Goal: Communication & Community: Answer question/provide support

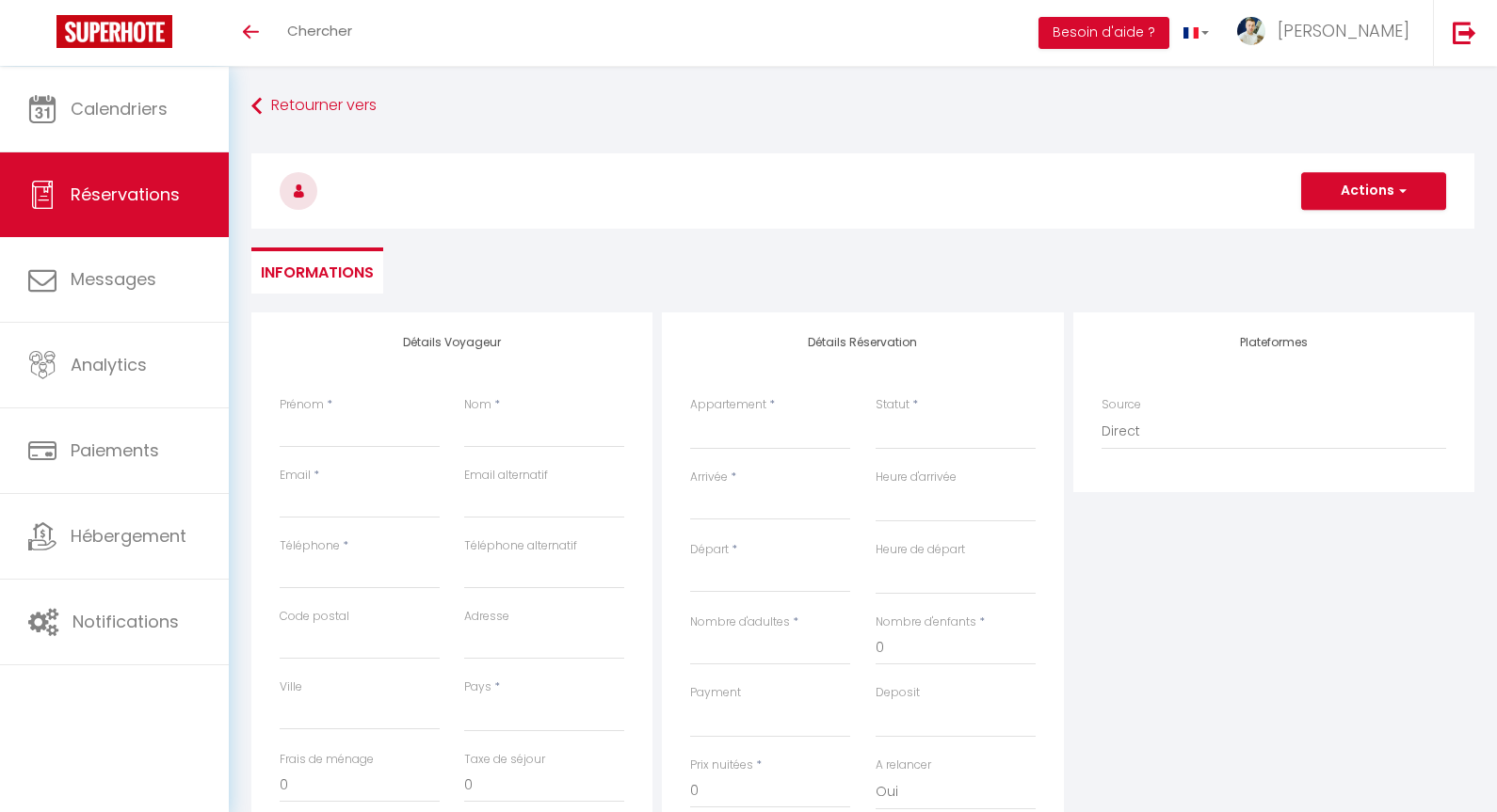
select select
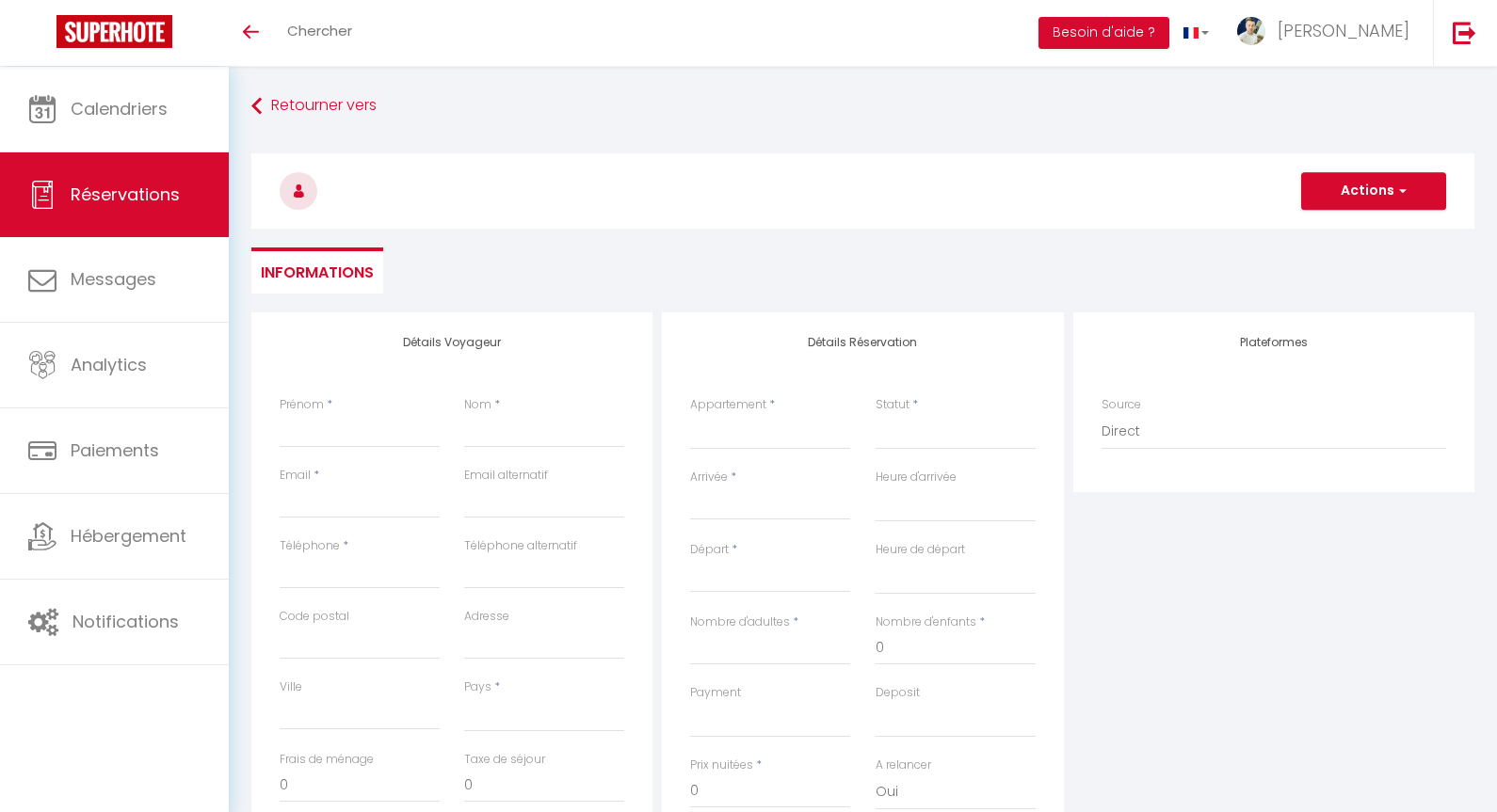
select select
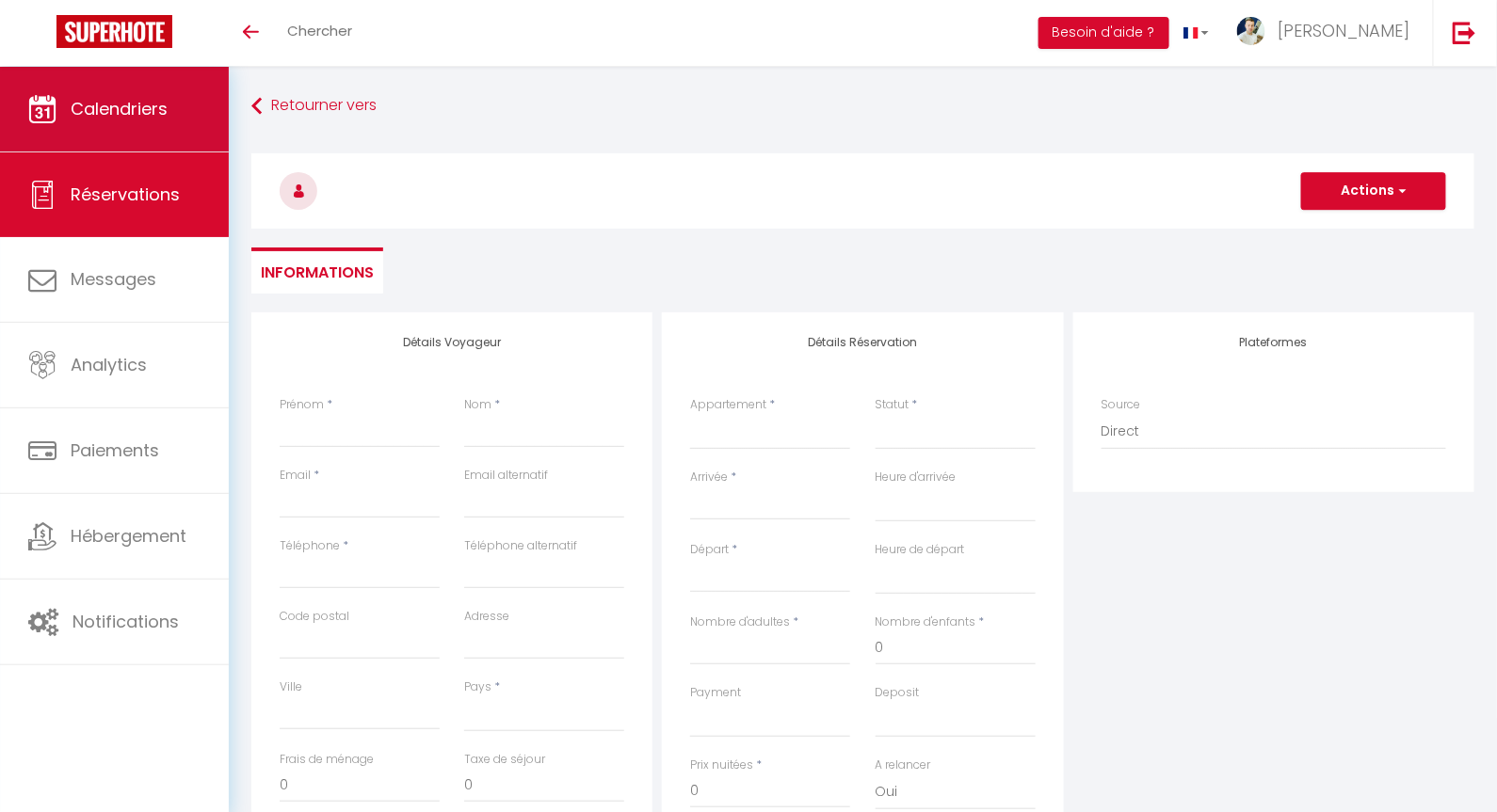
click at [117, 91] on link "Calendriers" at bounding box center [114, 109] width 229 height 85
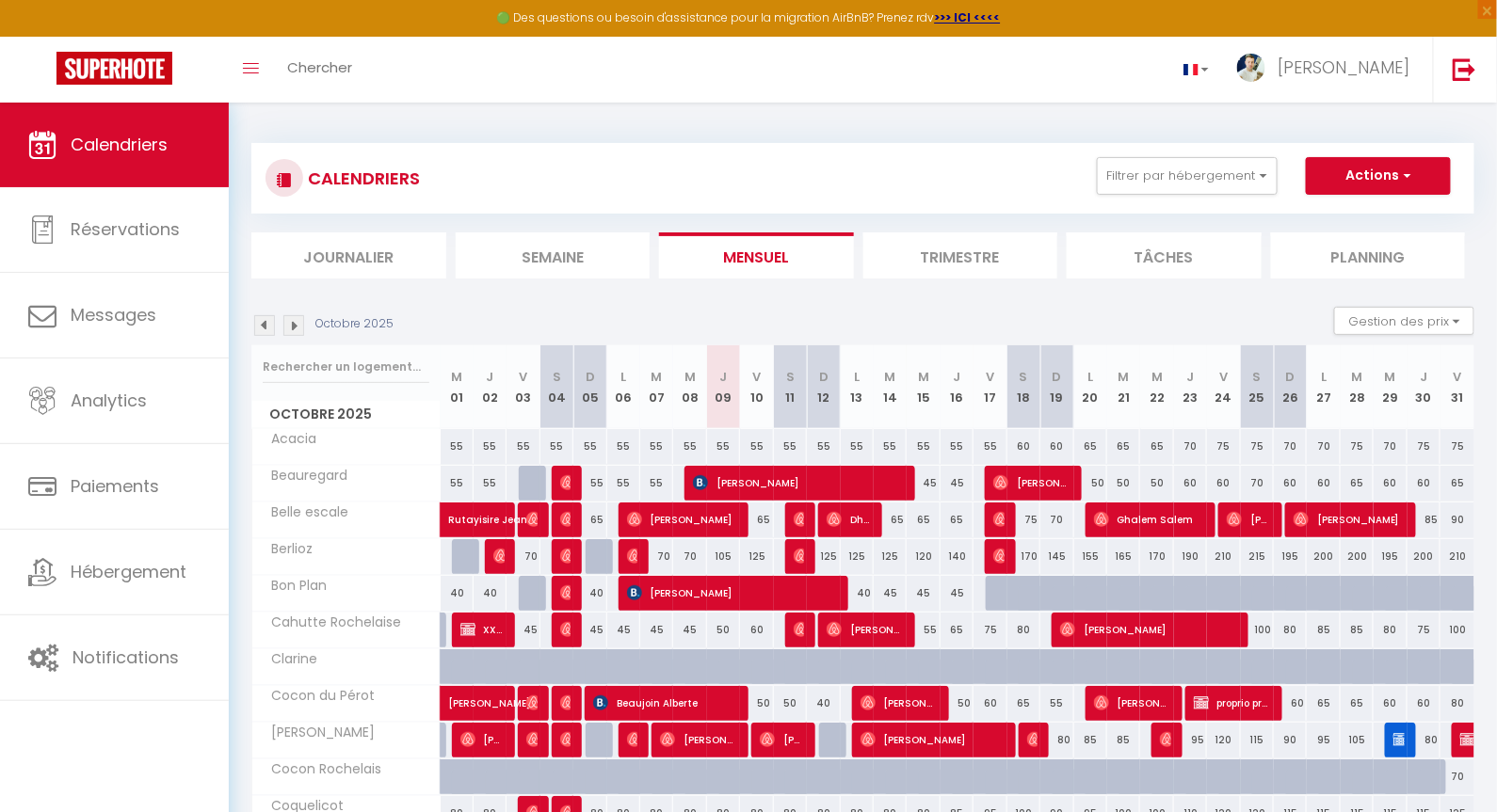
click at [1325, 246] on li "Planning" at bounding box center [1368, 255] width 195 height 46
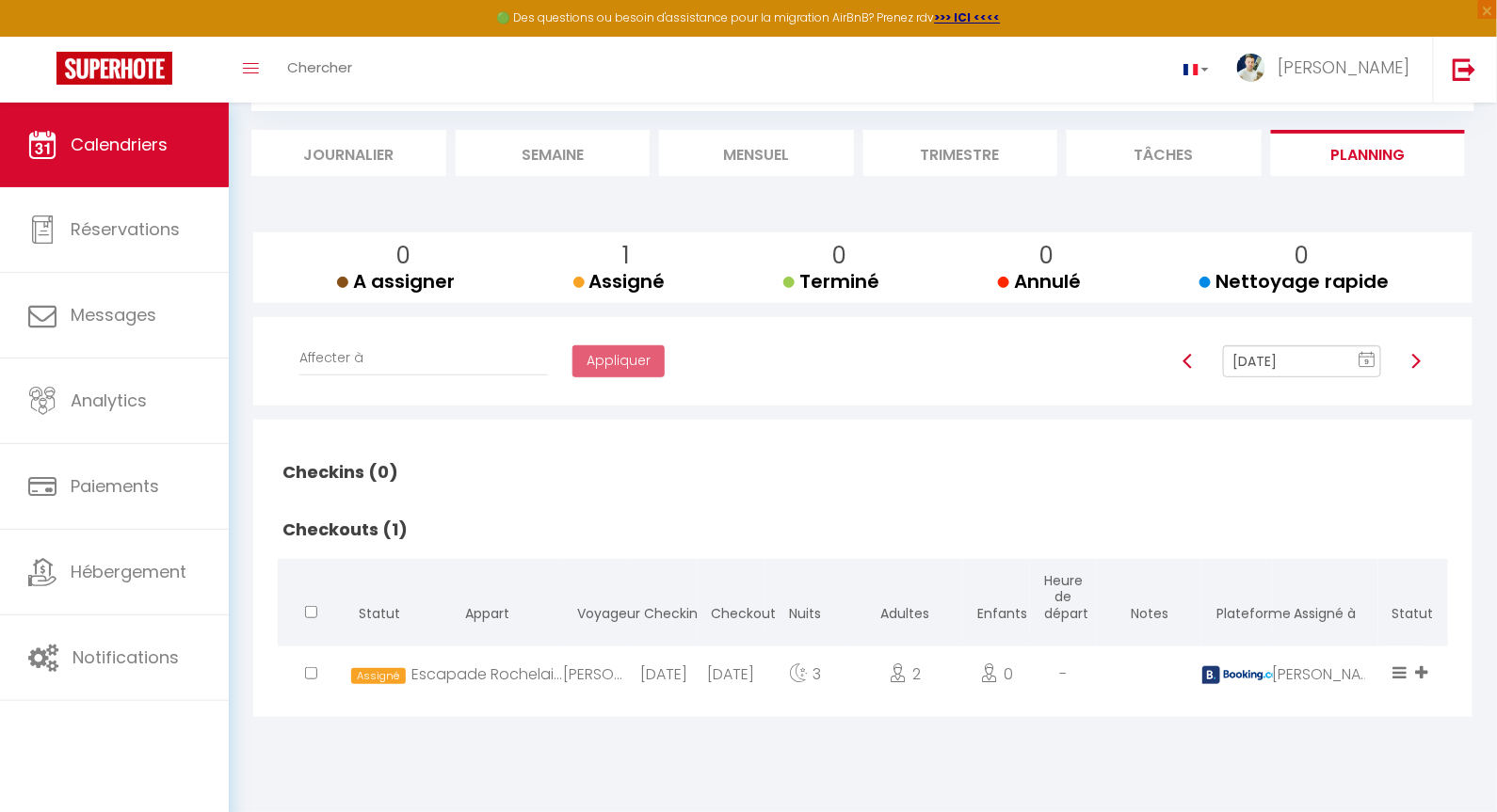
scroll to position [58, 0]
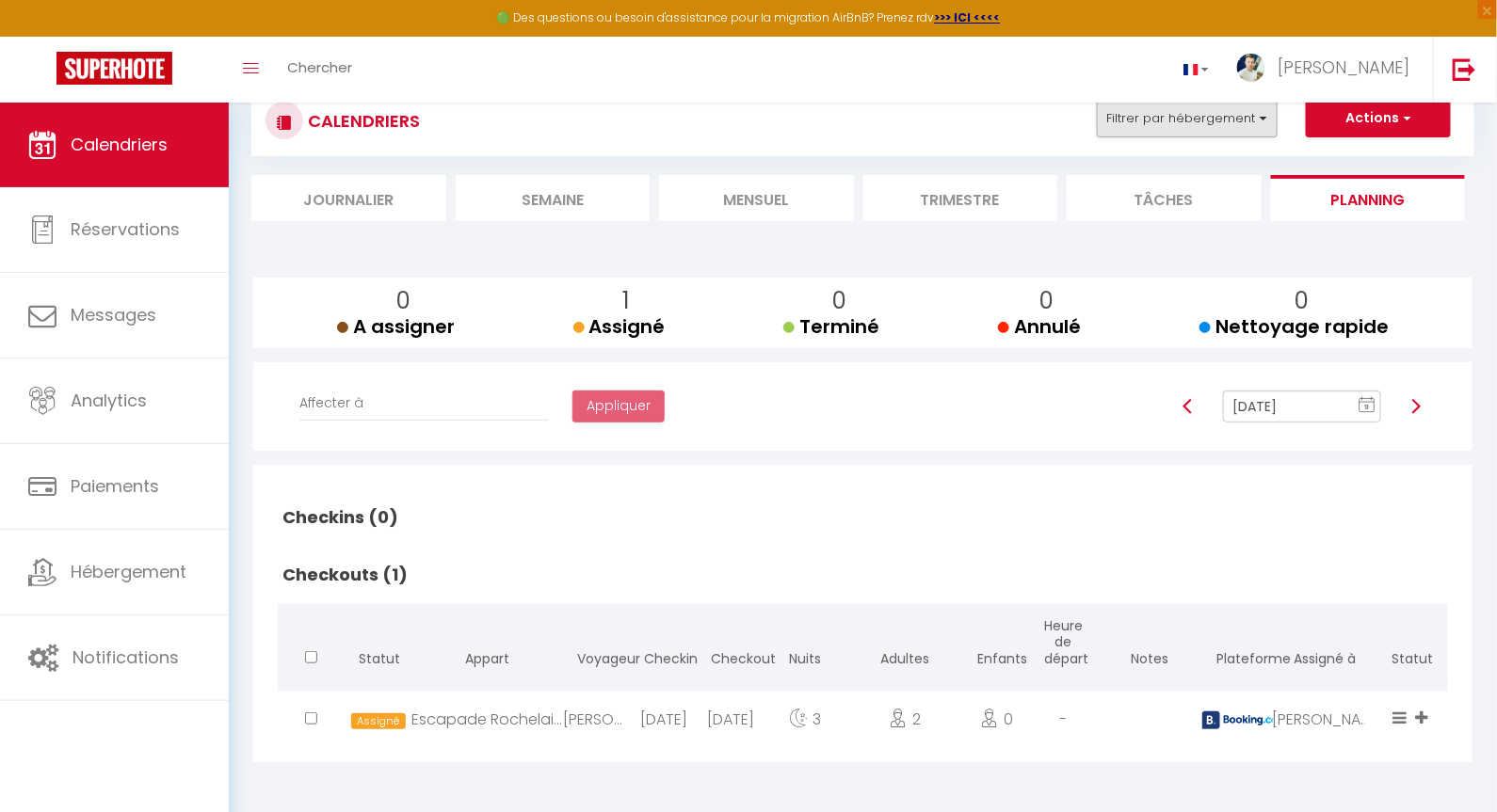
click at [1191, 130] on button "Filtrer par hébergement" at bounding box center [1187, 119] width 181 height 38
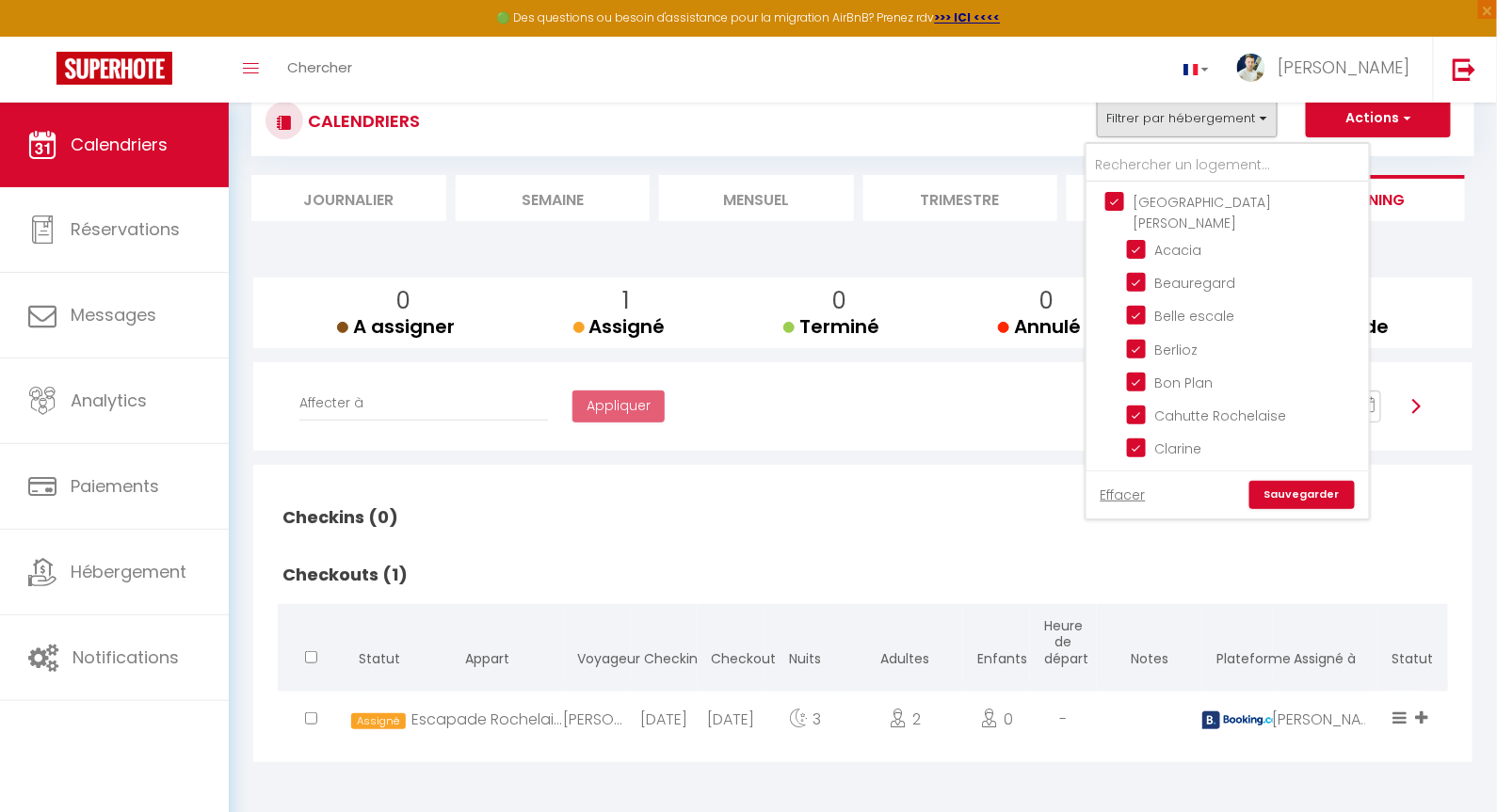
drag, startPoint x: 905, startPoint y: 247, endPoint x: 1054, endPoint y: 230, distance: 150.0
click at [906, 245] on div "0 A assigner A assigner 1 Assigné Assigné 0 Terminé Terminé 0 [PERSON_NAME] 0 N…" at bounding box center [863, 510] width 1224 height 560
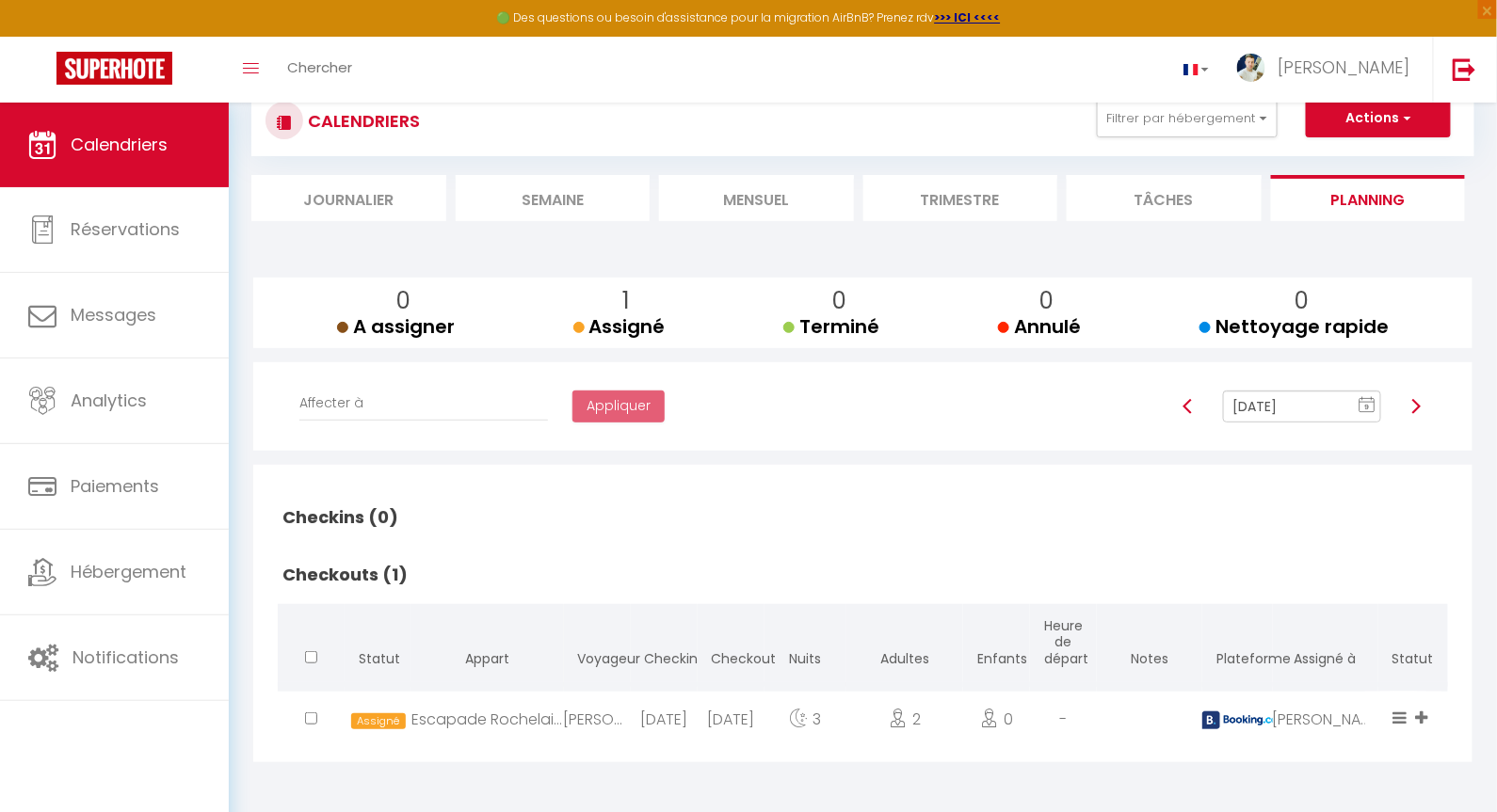
click at [750, 193] on li "Mensuel" at bounding box center [755, 198] width 195 height 46
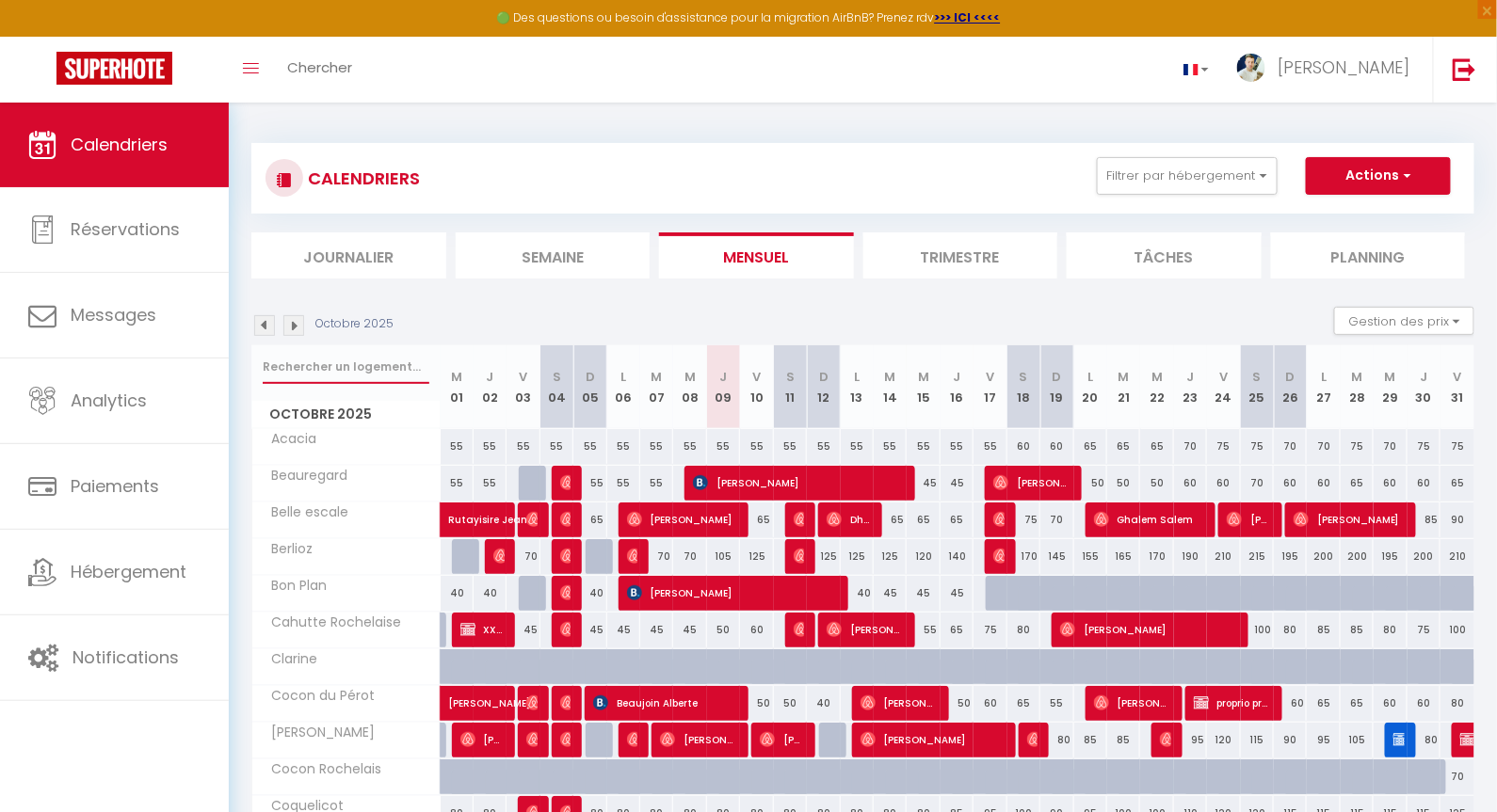
drag, startPoint x: 347, startPoint y: 362, endPoint x: 335, endPoint y: 350, distance: 17.0
click at [341, 360] on input "text" at bounding box center [345, 367] width 167 height 34
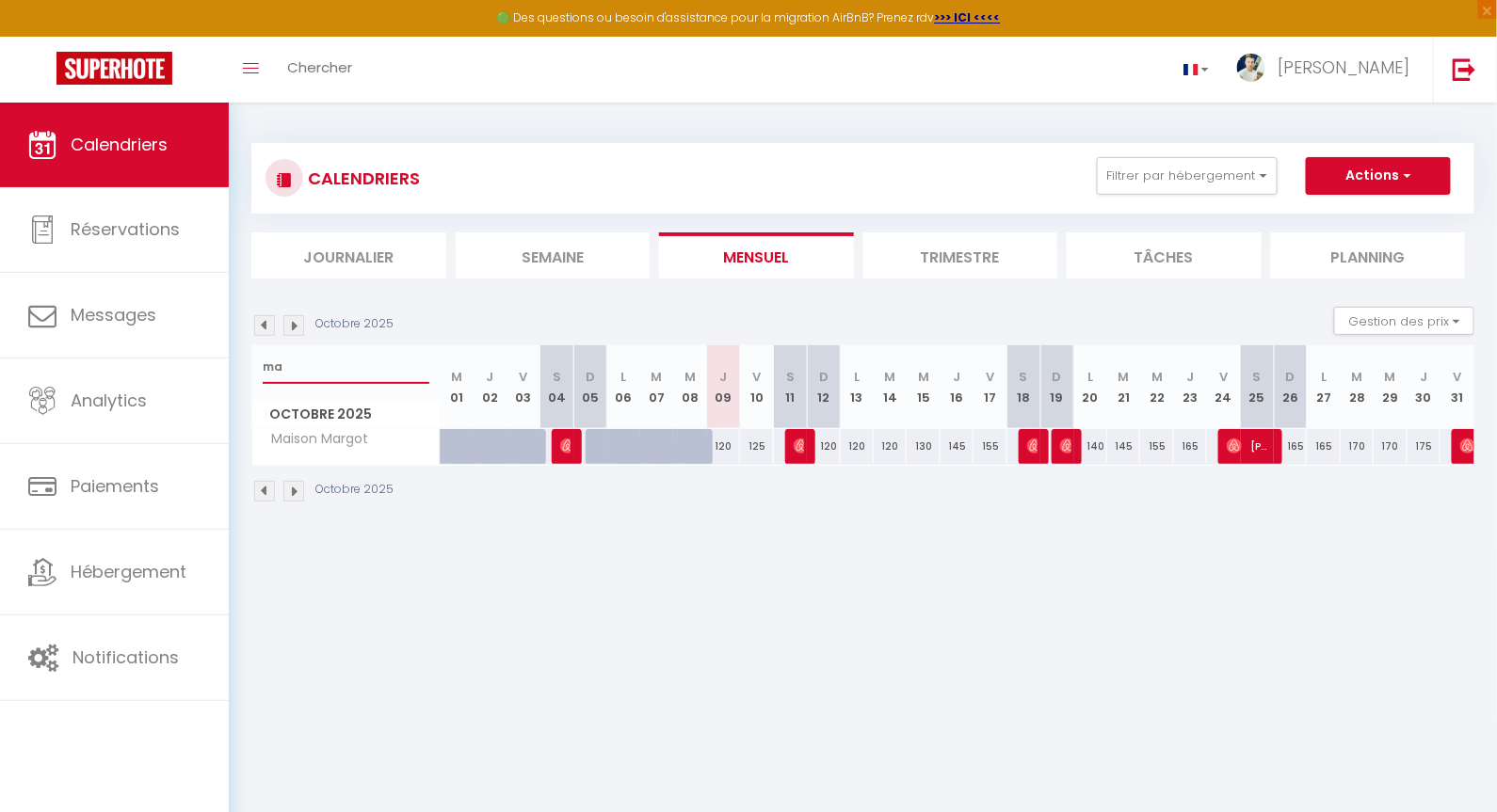
type input "m"
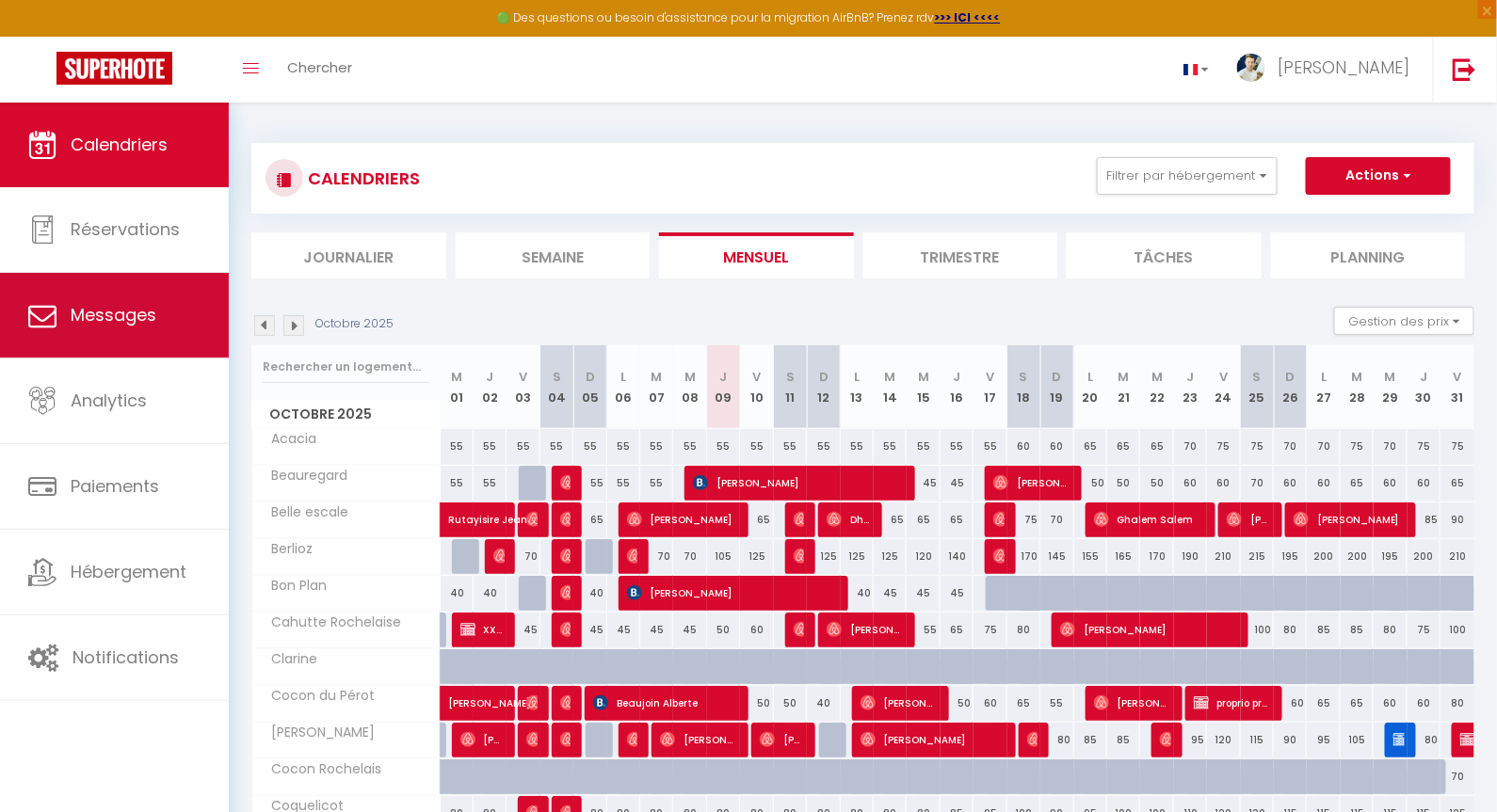
click at [137, 317] on span "Messages" at bounding box center [114, 315] width 86 height 24
select select "message"
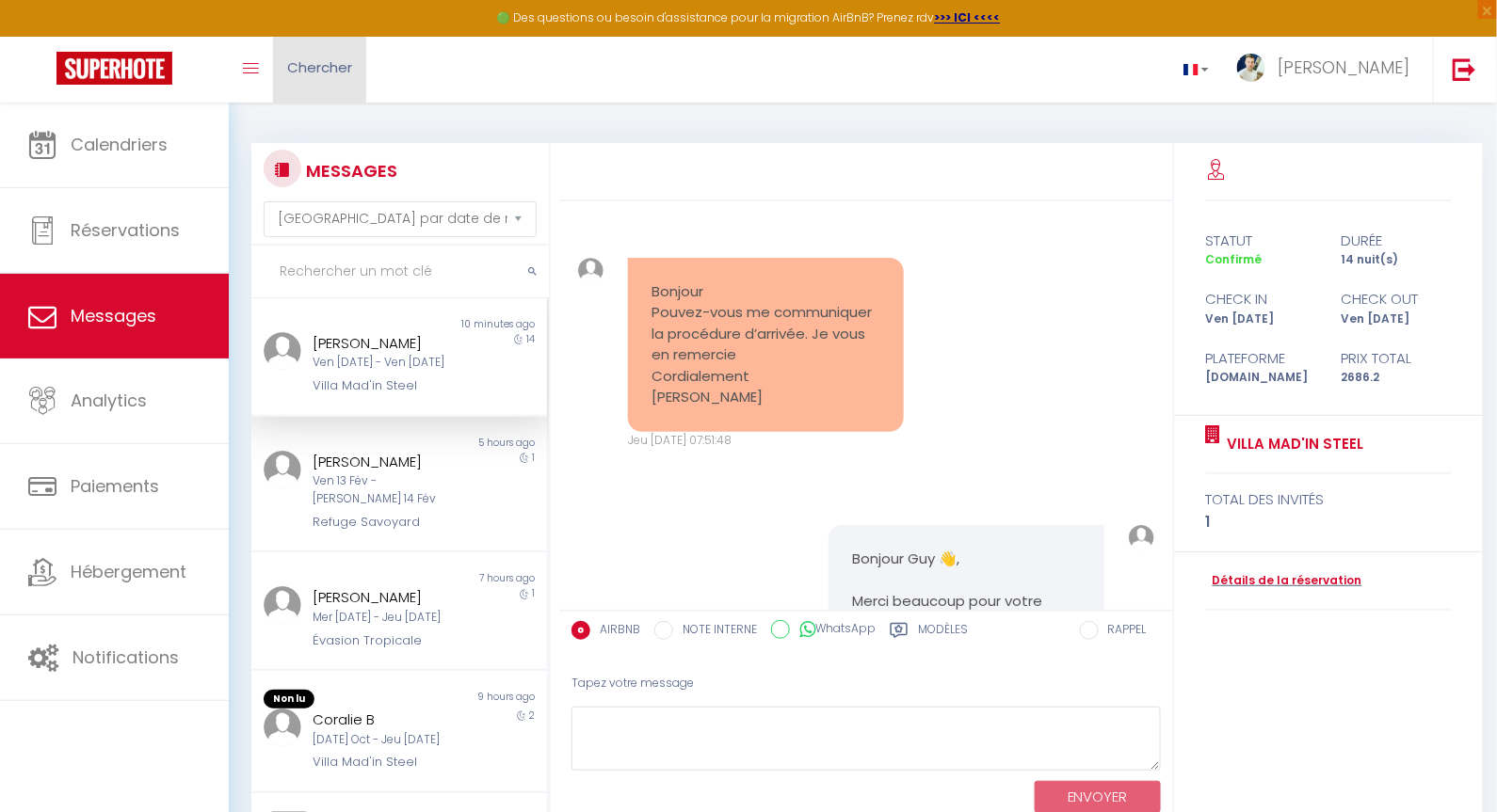
scroll to position [555, 0]
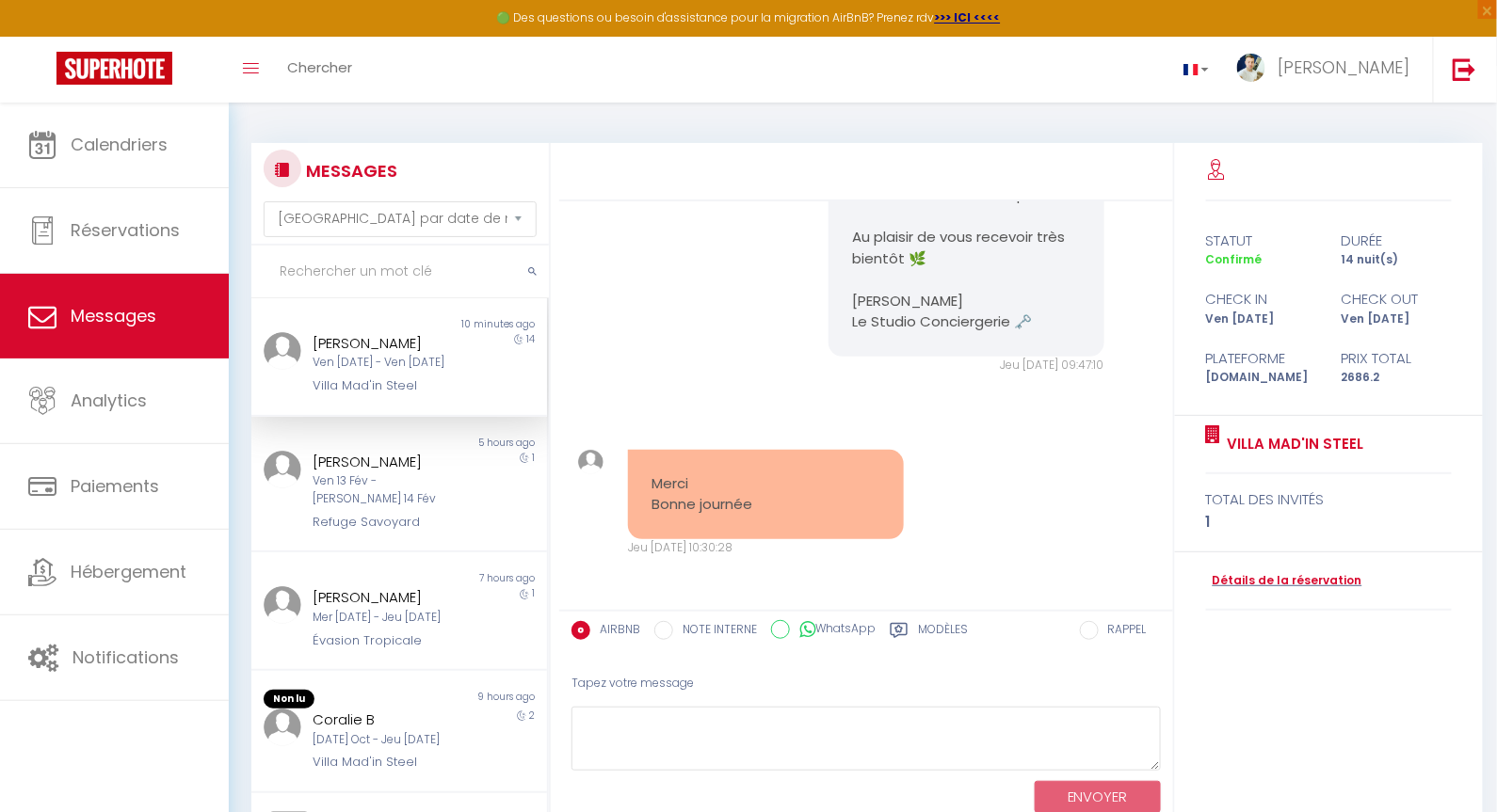
click at [361, 267] on input "text" at bounding box center [400, 271] width 297 height 53
click at [384, 346] on div "[PERSON_NAME]" at bounding box center [386, 343] width 148 height 23
drag, startPoint x: 911, startPoint y: 624, endPoint x: 889, endPoint y: 634, distance: 24.2
click at [905, 627] on div "Modèles" at bounding box center [929, 636] width 78 height 30
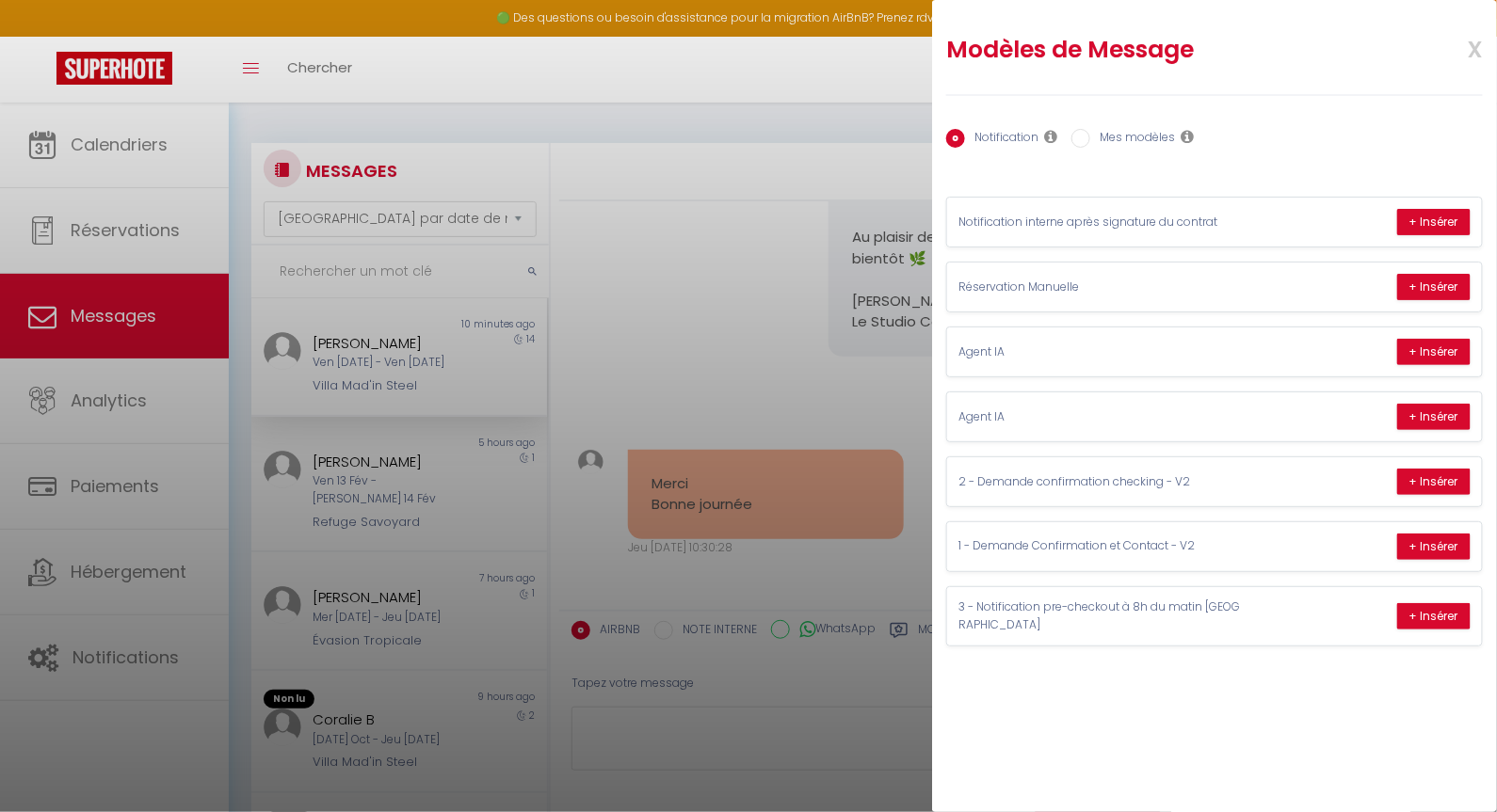
click at [1133, 140] on label "Mes modèles" at bounding box center [1133, 139] width 85 height 21
click at [1091, 140] on input "Mes modèles" at bounding box center [1081, 138] width 19 height 19
radio input "true"
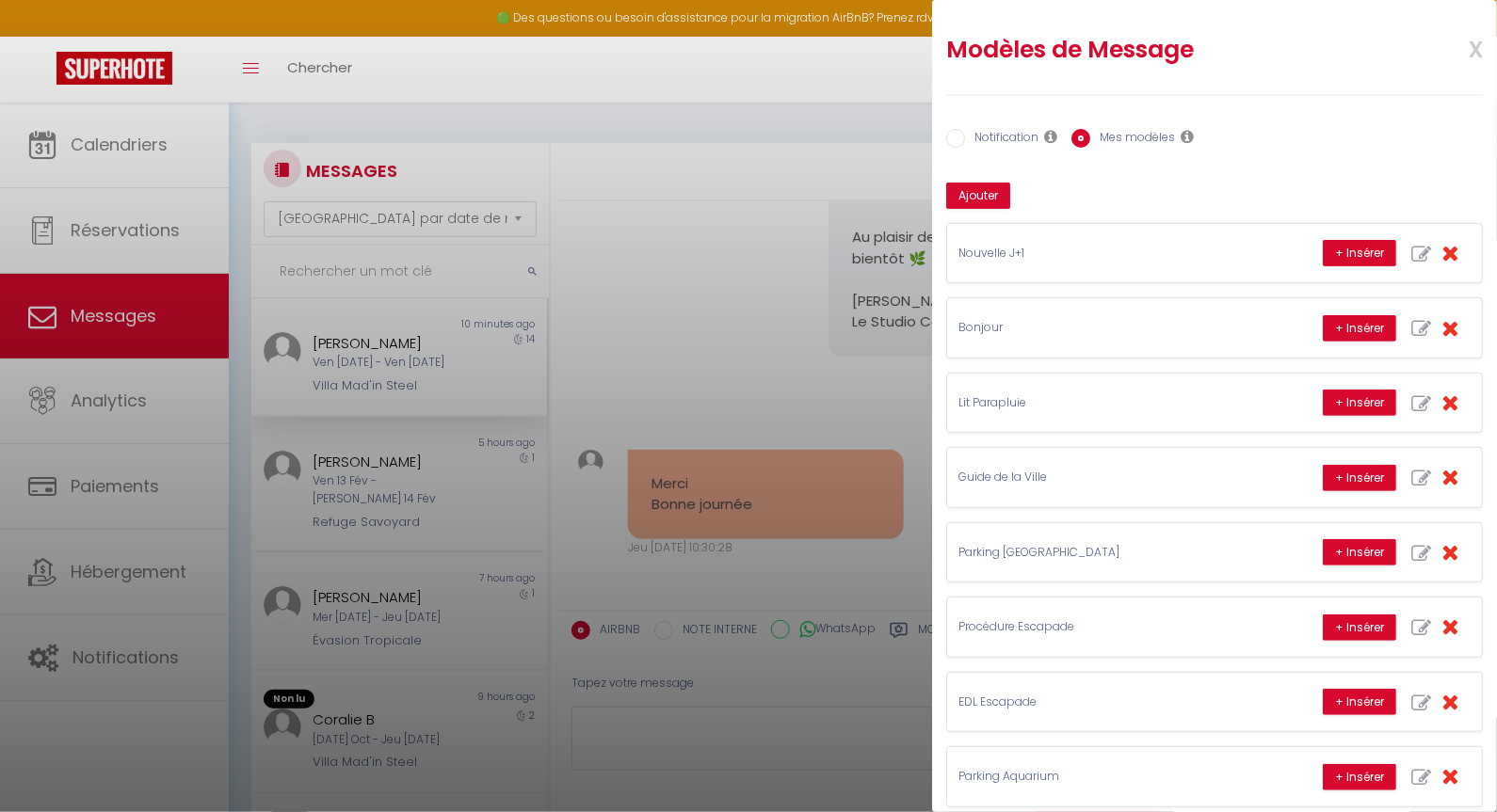
click at [992, 116] on div "Notification Mes modèles Nom Message Afficher les shortcodes Annuler Enregistre…" at bounding box center [1215, 525] width 537 height 863
click at [1002, 137] on label "Notification" at bounding box center [1002, 139] width 74 height 21
click at [965, 137] on input "Notification" at bounding box center [955, 138] width 19 height 19
radio input "true"
radio input "false"
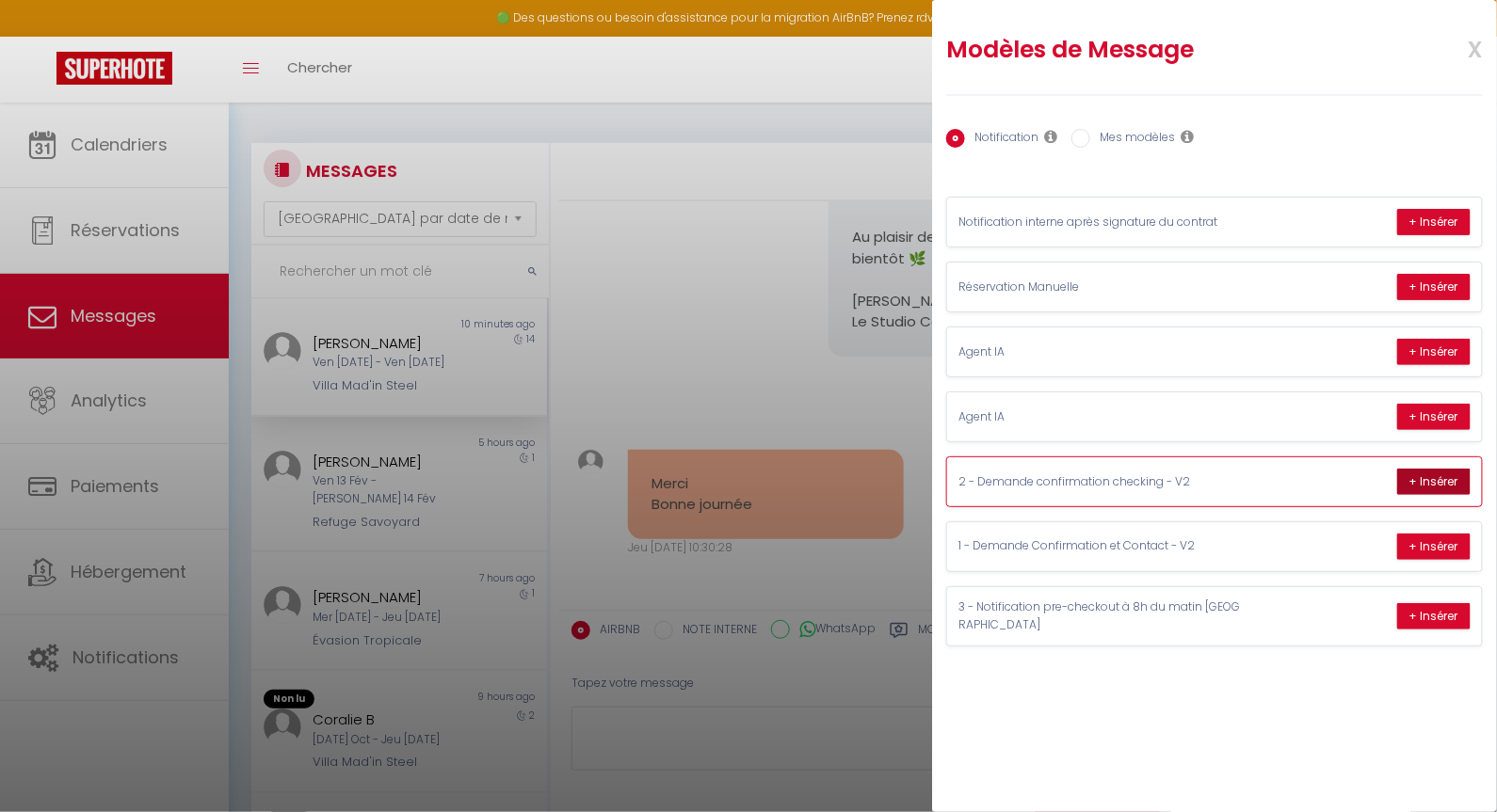
drag, startPoint x: 1445, startPoint y: 481, endPoint x: 1416, endPoint y: 475, distance: 29.6
click at [1444, 481] on button "+ Insérer" at bounding box center [1434, 482] width 74 height 26
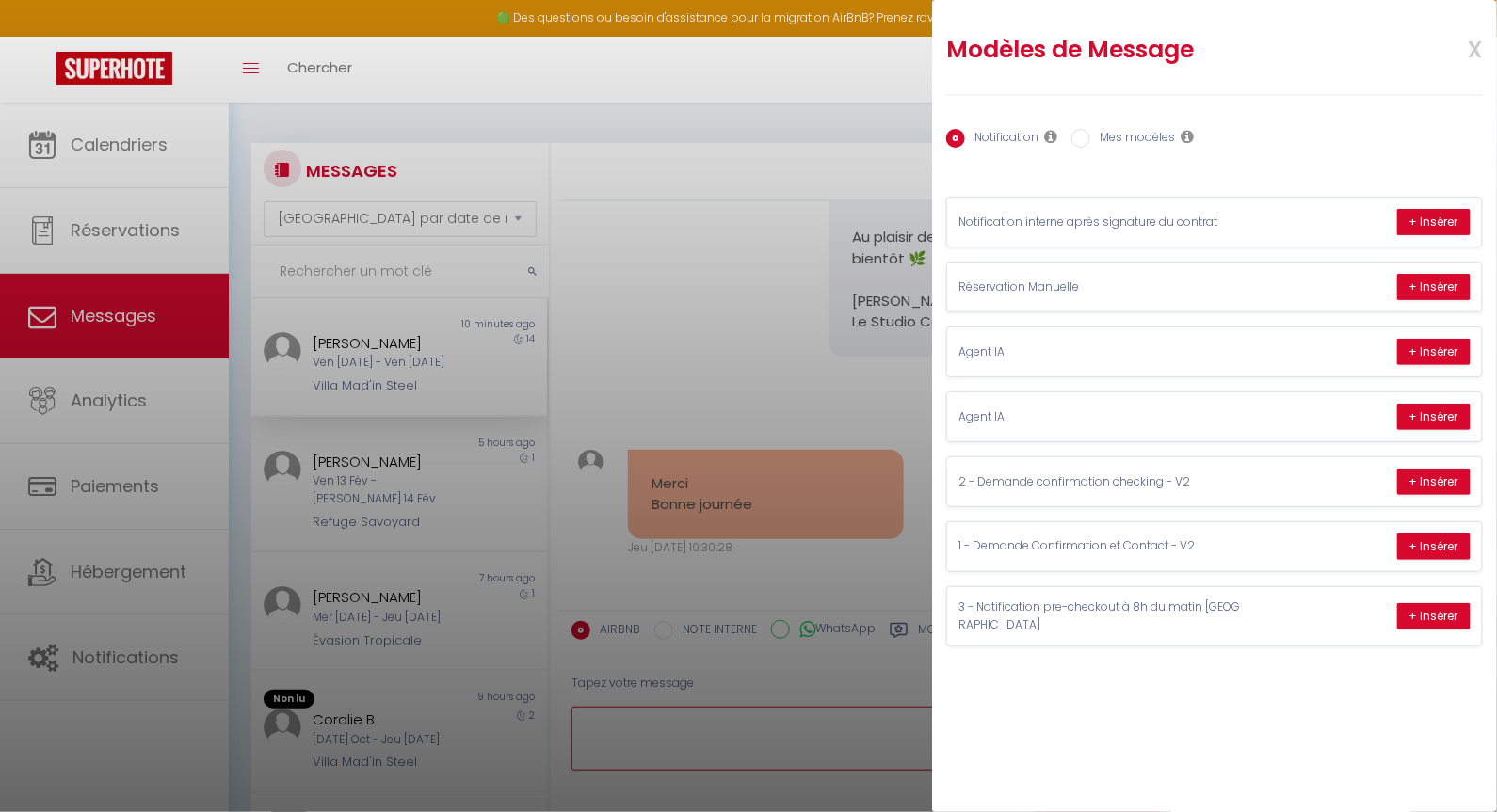
type textarea "Loremip Dol 👋Sitam consect adipisci, el s'do eius te inci utlaboreet d Magnaa E…"
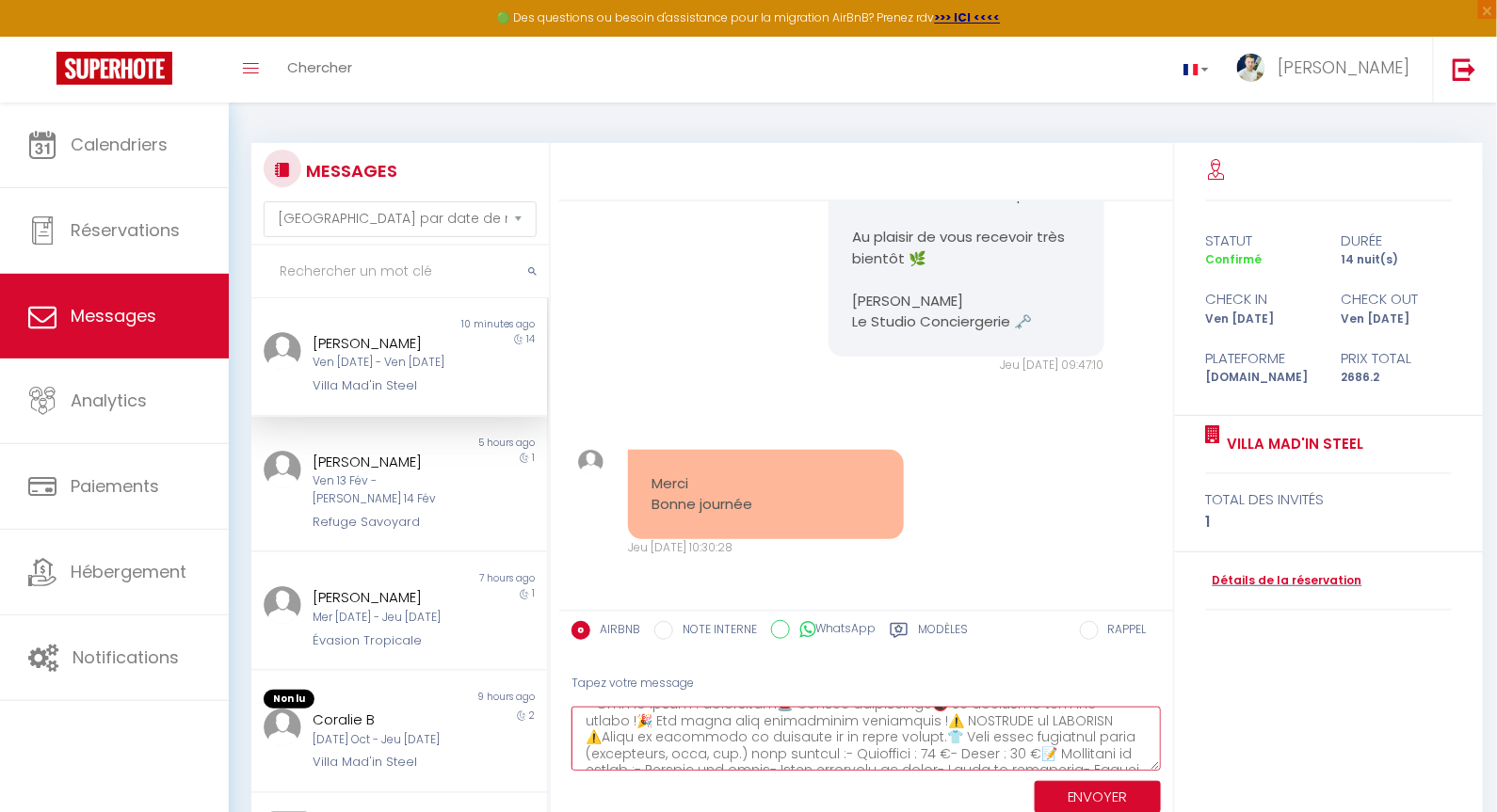
scroll to position [493, 0]
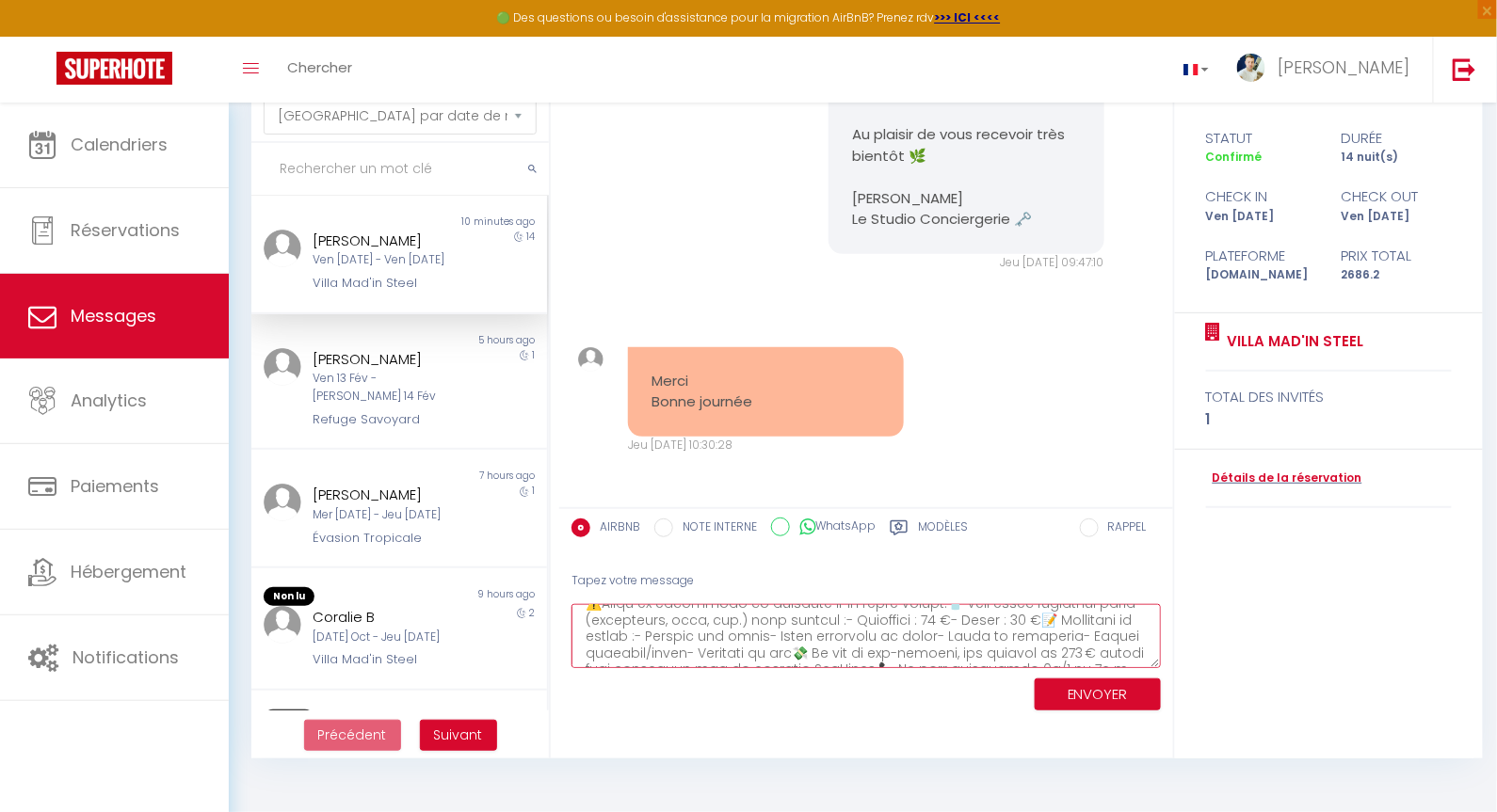
drag, startPoint x: 586, startPoint y: 712, endPoint x: 1083, endPoint y: 861, distance: 518.9
click at [1083, 709] on html "🟢 Des questions ou besoin d'assistance pour la migration AirBnB? Prenez rdv >>>…" at bounding box center [748, 303] width 1497 height 812
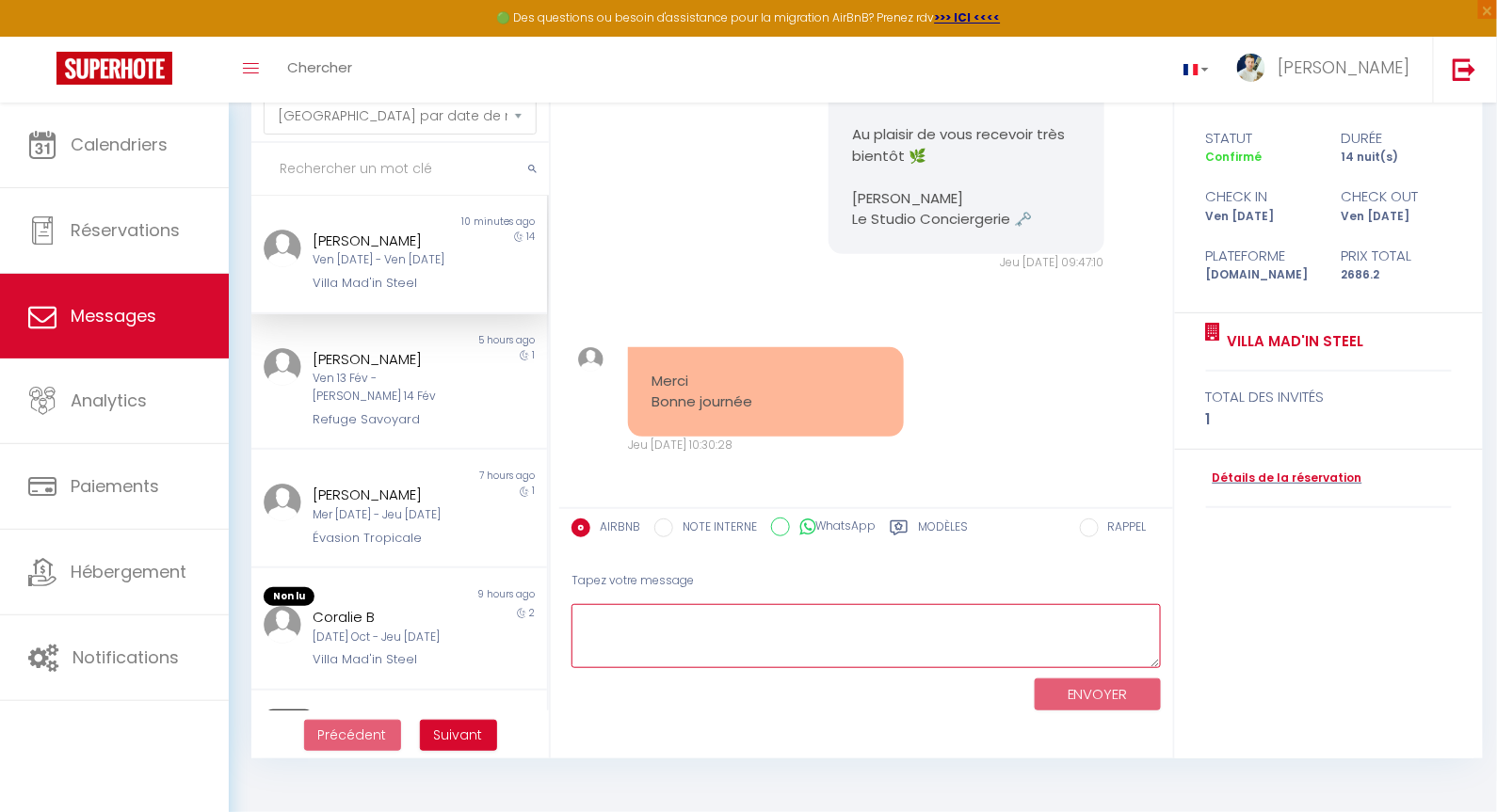
scroll to position [0, 0]
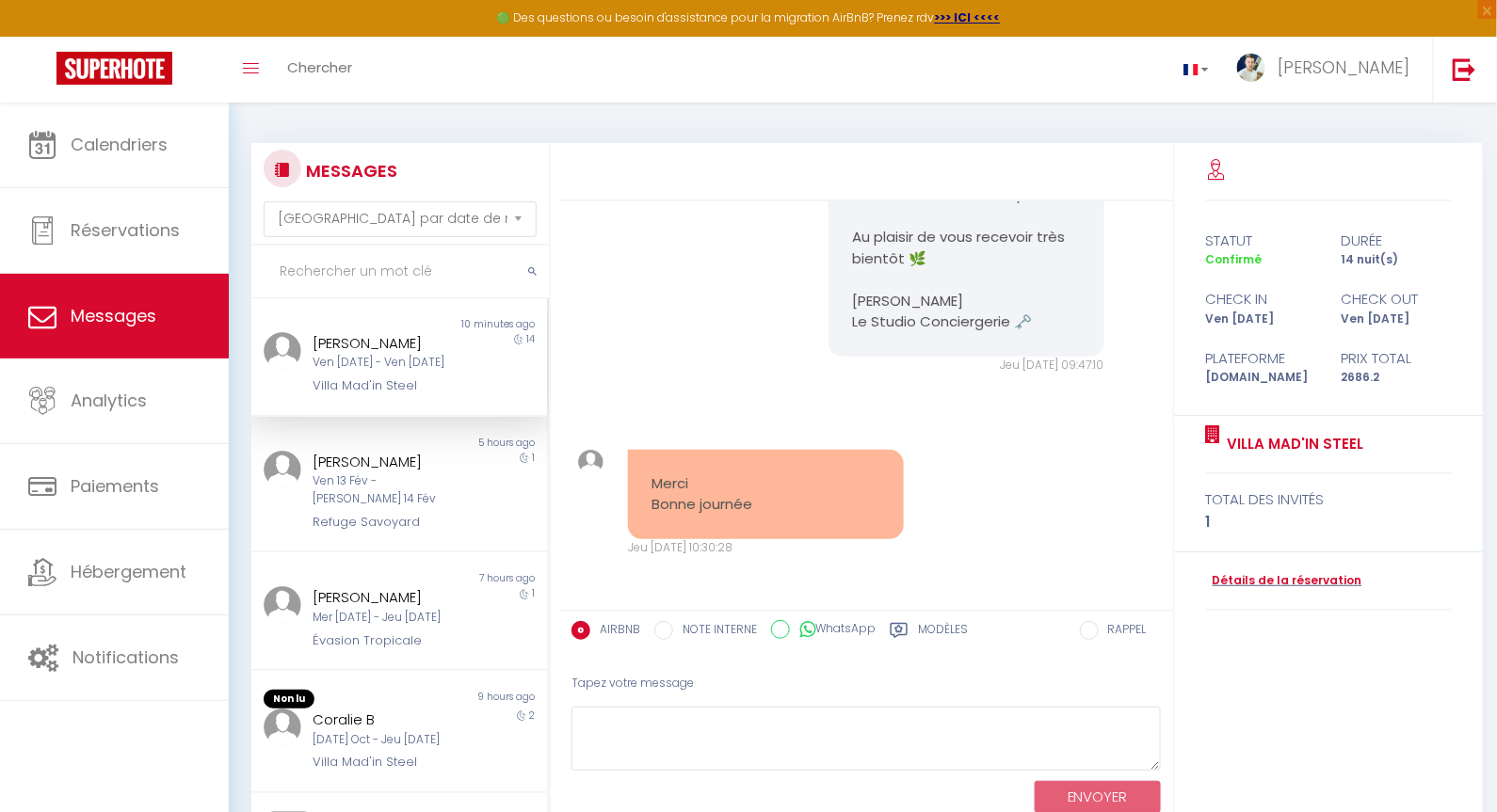
click at [936, 625] on label "Modèles" at bounding box center [943, 633] width 50 height 24
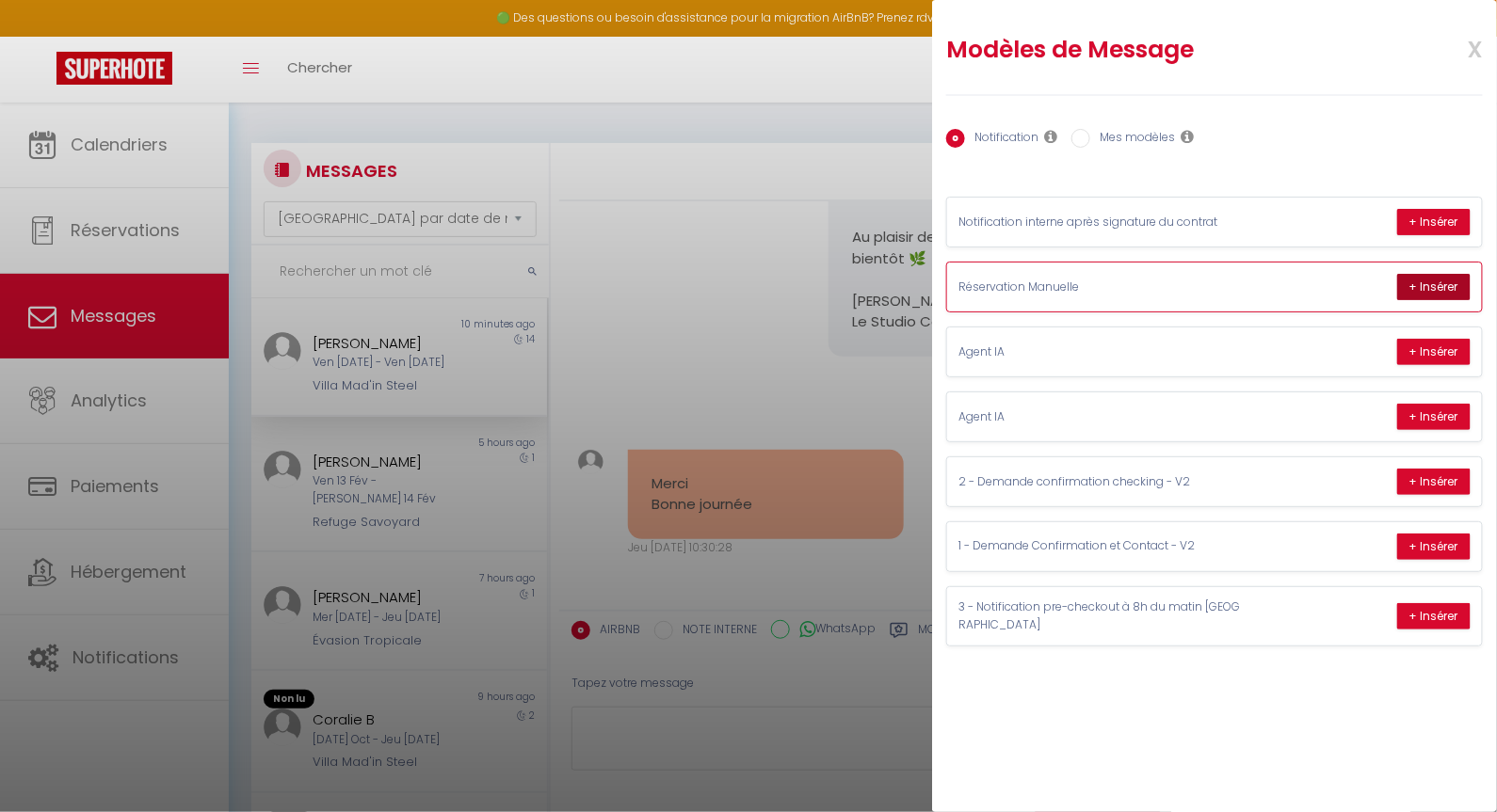
click at [1424, 284] on button "+ Insérer" at bounding box center [1434, 287] width 74 height 26
type textarea "Bonjour Guy 👋Afin de finaliser votre réservation :📅 [DATE] au [DATE] pour 1 adu…"
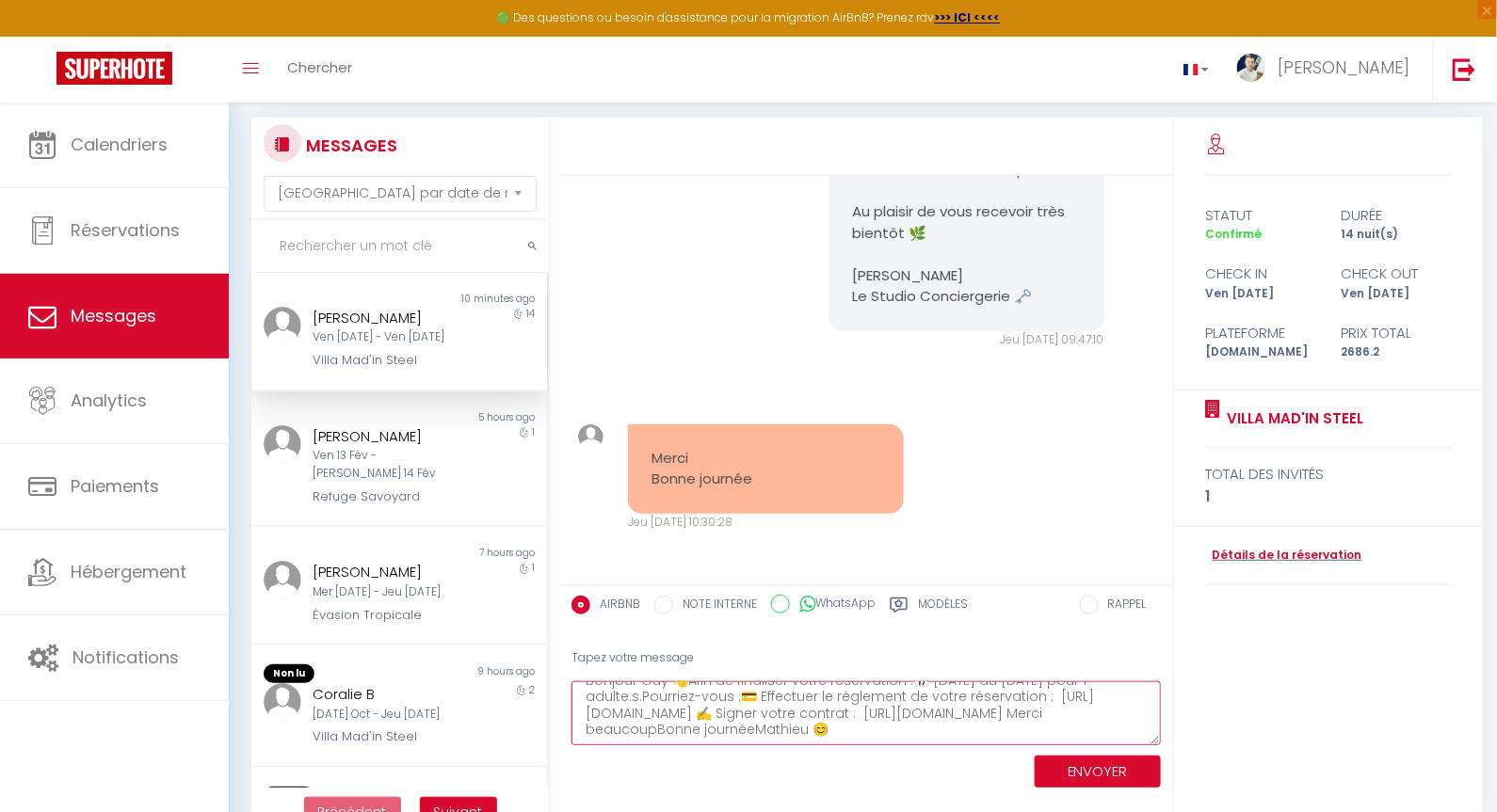
scroll to position [103, 0]
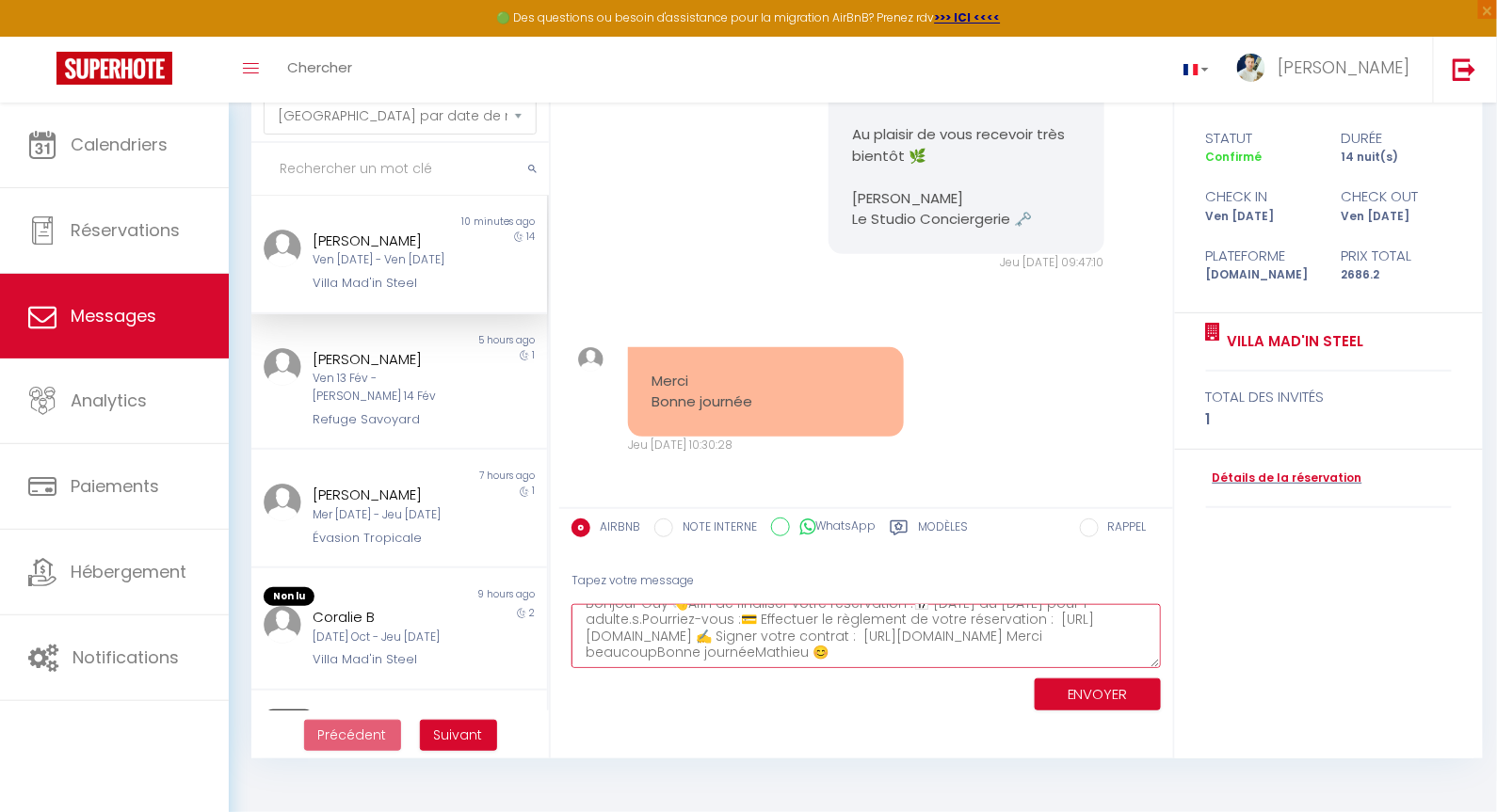
drag, startPoint x: 586, startPoint y: 717, endPoint x: 1094, endPoint y: 823, distance: 518.9
click at [1094, 709] on html "🟢 Des questions ou besoin d'assistance pour la migration AirBnB? Prenez rdv >>>…" at bounding box center [748, 303] width 1497 height 812
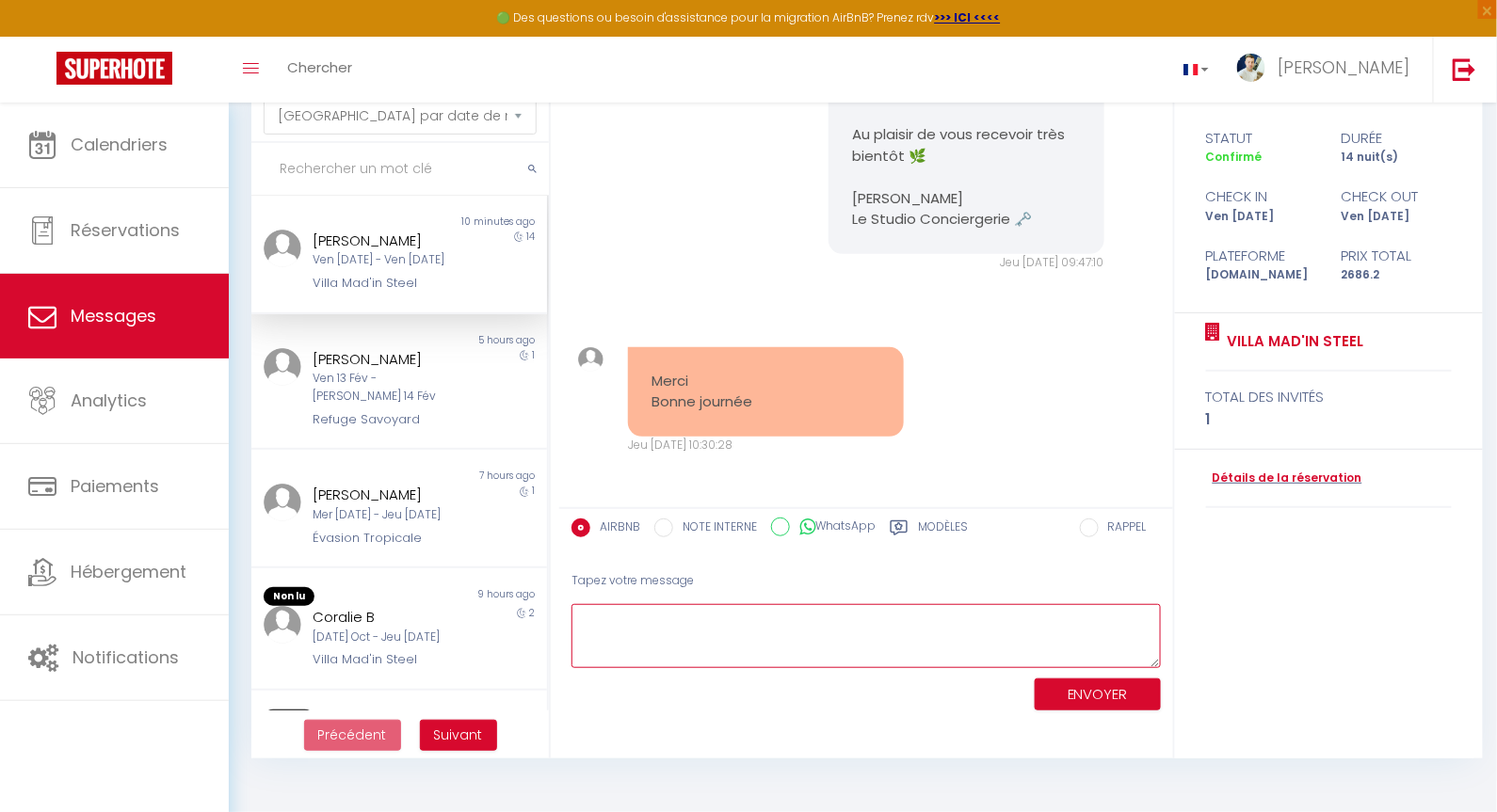
scroll to position [0, 0]
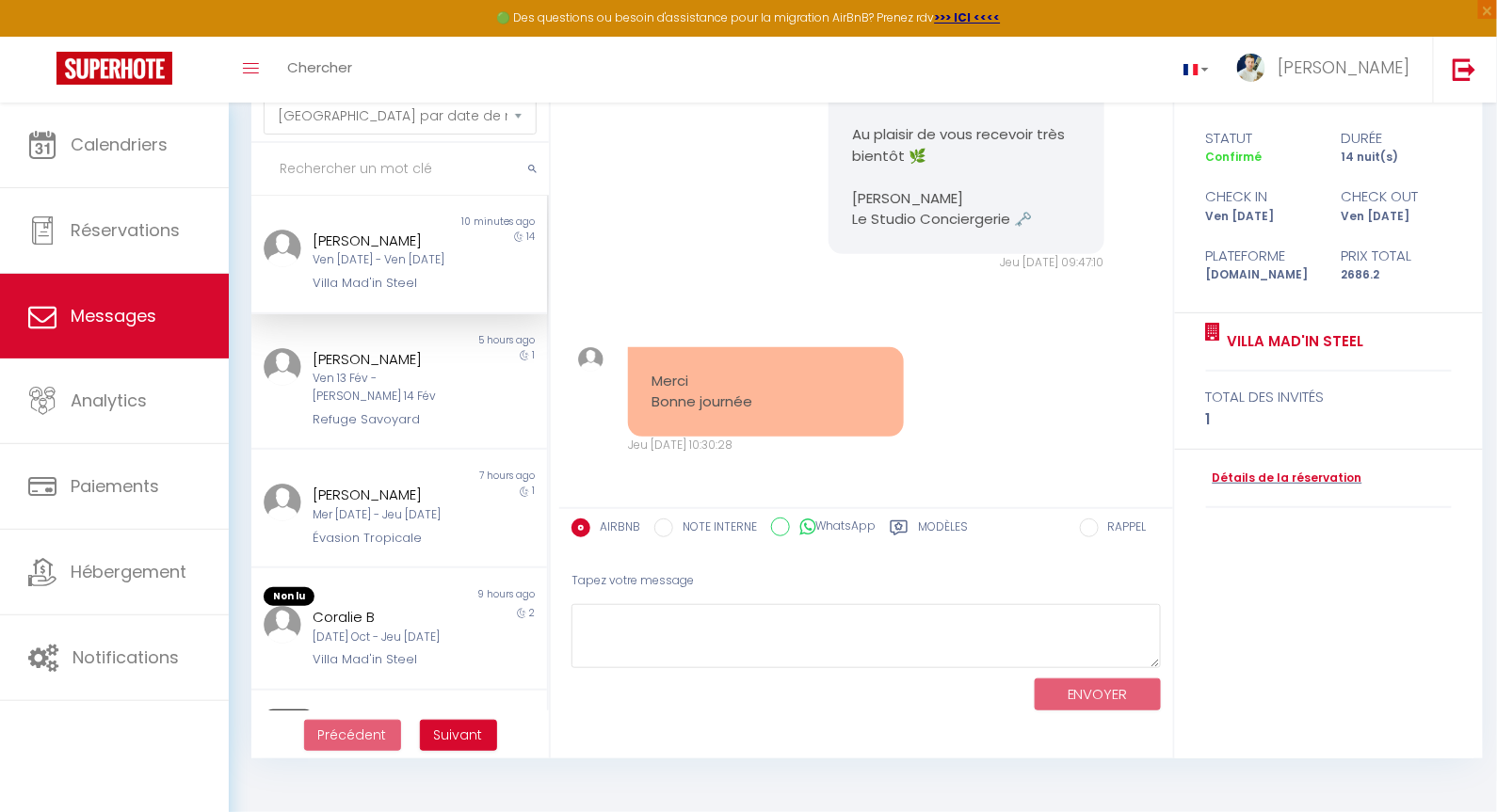
click at [924, 523] on label "Modèles" at bounding box center [943, 531] width 50 height 24
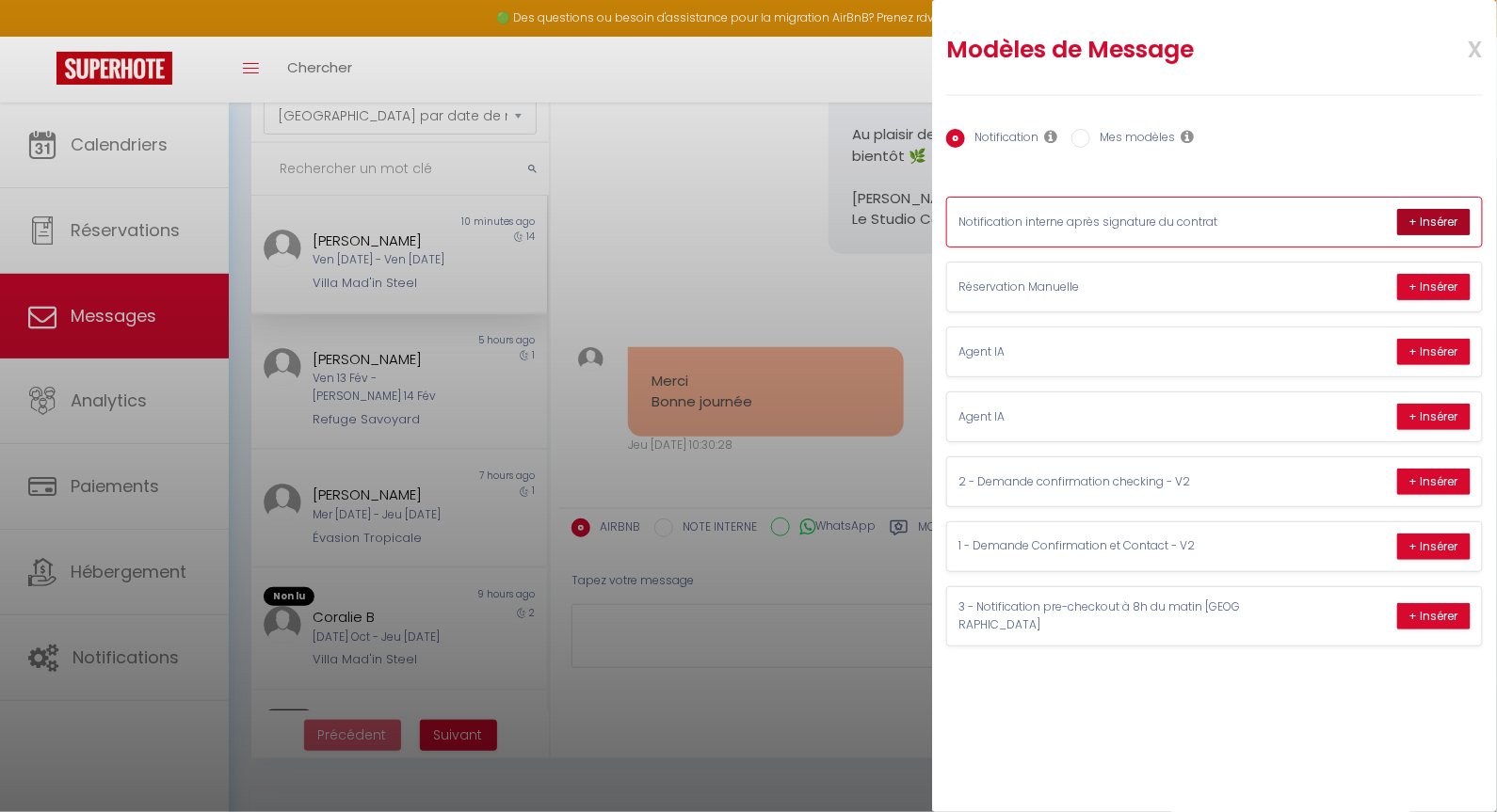
click at [1445, 215] on button "+ Insérer" at bounding box center [1434, 221] width 74 height 26
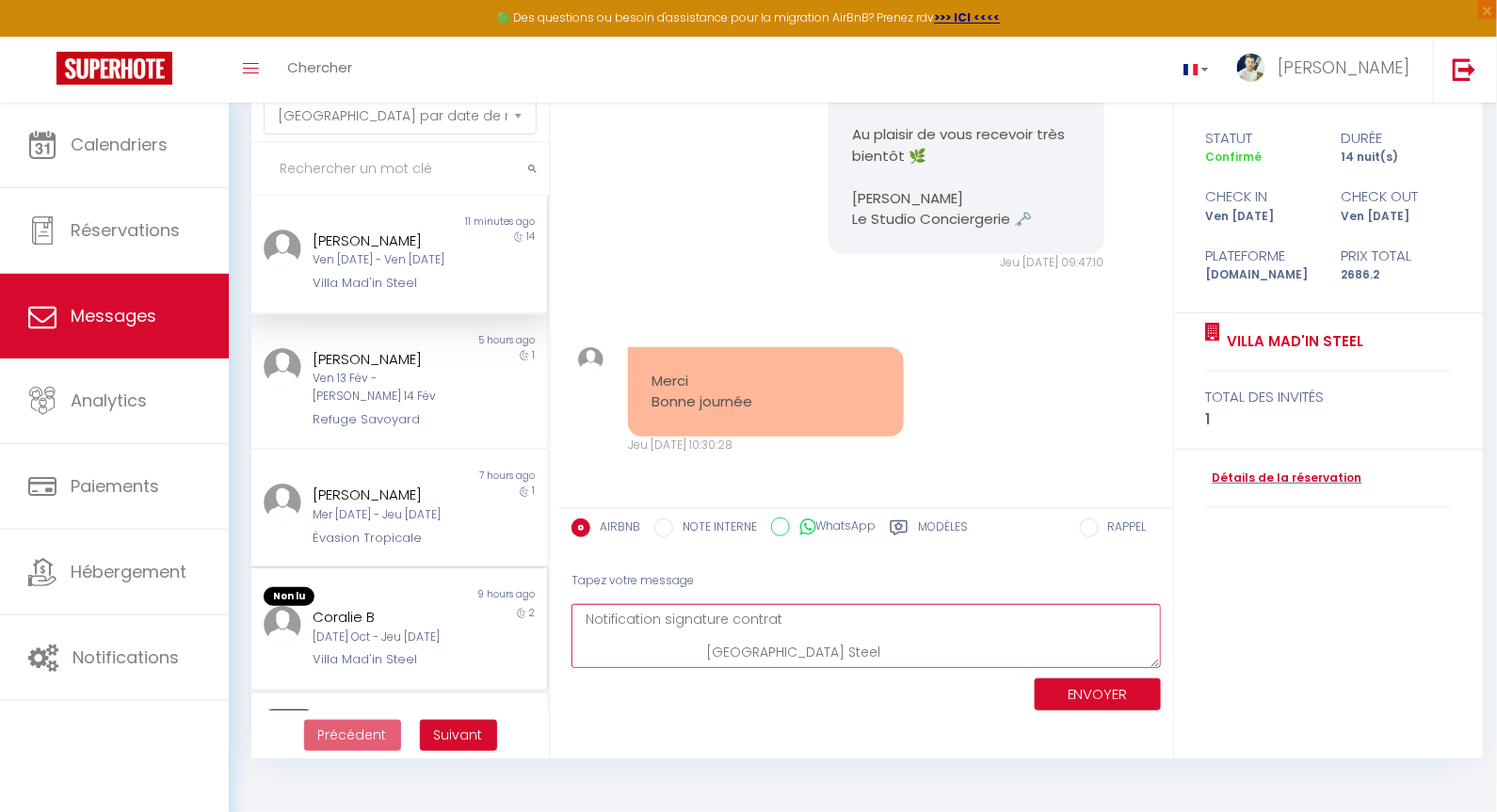
drag, startPoint x: 857, startPoint y: 654, endPoint x: 454, endPoint y: 582, distance: 409.4
click at [454, 582] on div "MESSAGES Trier par date de réservation [GEOGRAPHIC_DATA] par date de message No…" at bounding box center [863, 400] width 1248 height 719
type textarea "[PERSON_NAME] [EMAIL_ADDRESS][DOMAIN_NAME] [PHONE_NUMBER] [DATE] - checkin [DAT…"
drag, startPoint x: 609, startPoint y: 620, endPoint x: 914, endPoint y: 780, distance: 344.4
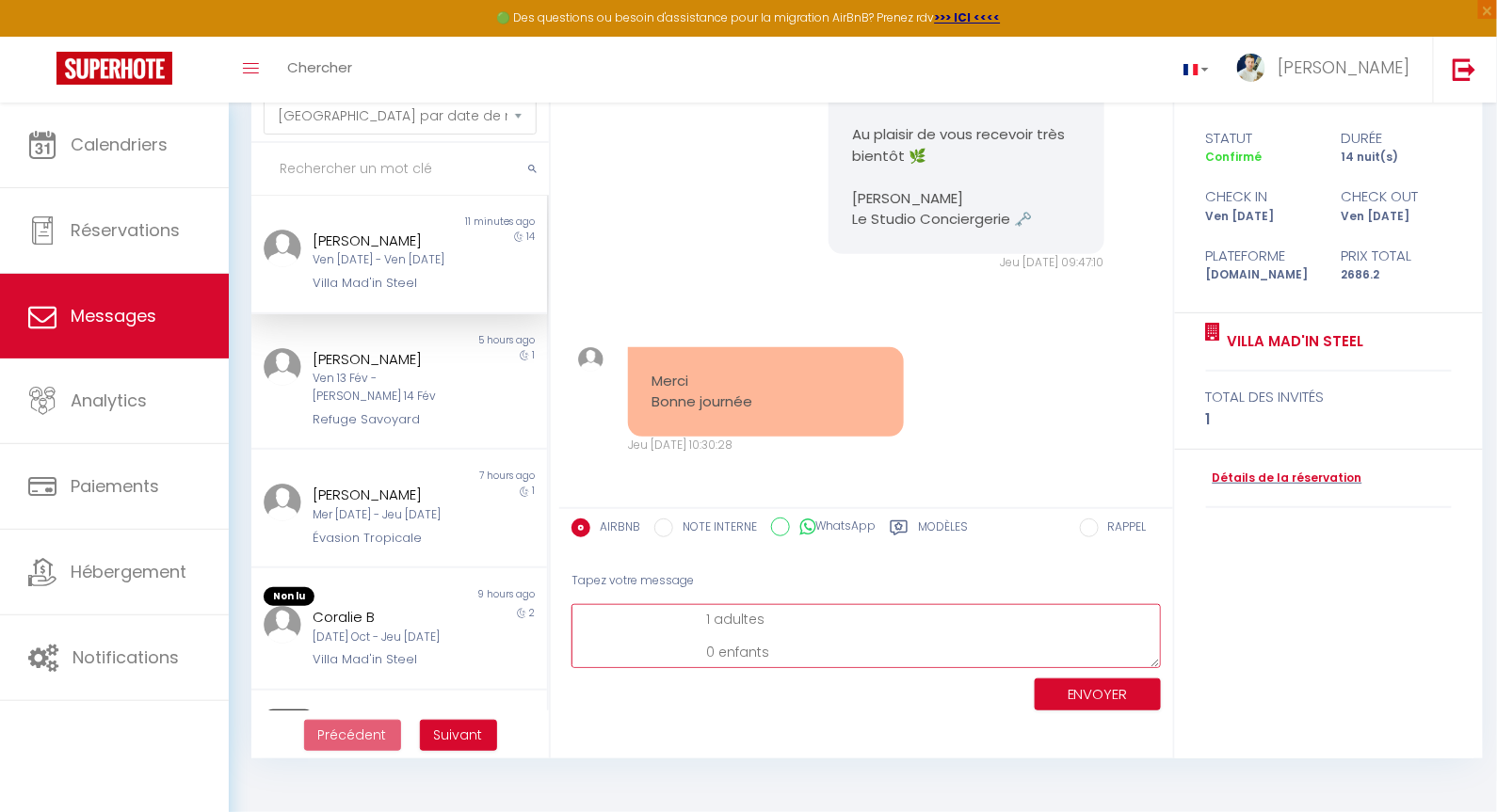
click at [914, 780] on body "🟢 Des questions ou besoin d'assistance pour la migration AirBnB? Prenez rdv >>>…" at bounding box center [748, 406] width 1497 height 812
click at [915, 525] on div "Modèles" at bounding box center [929, 534] width 78 height 30
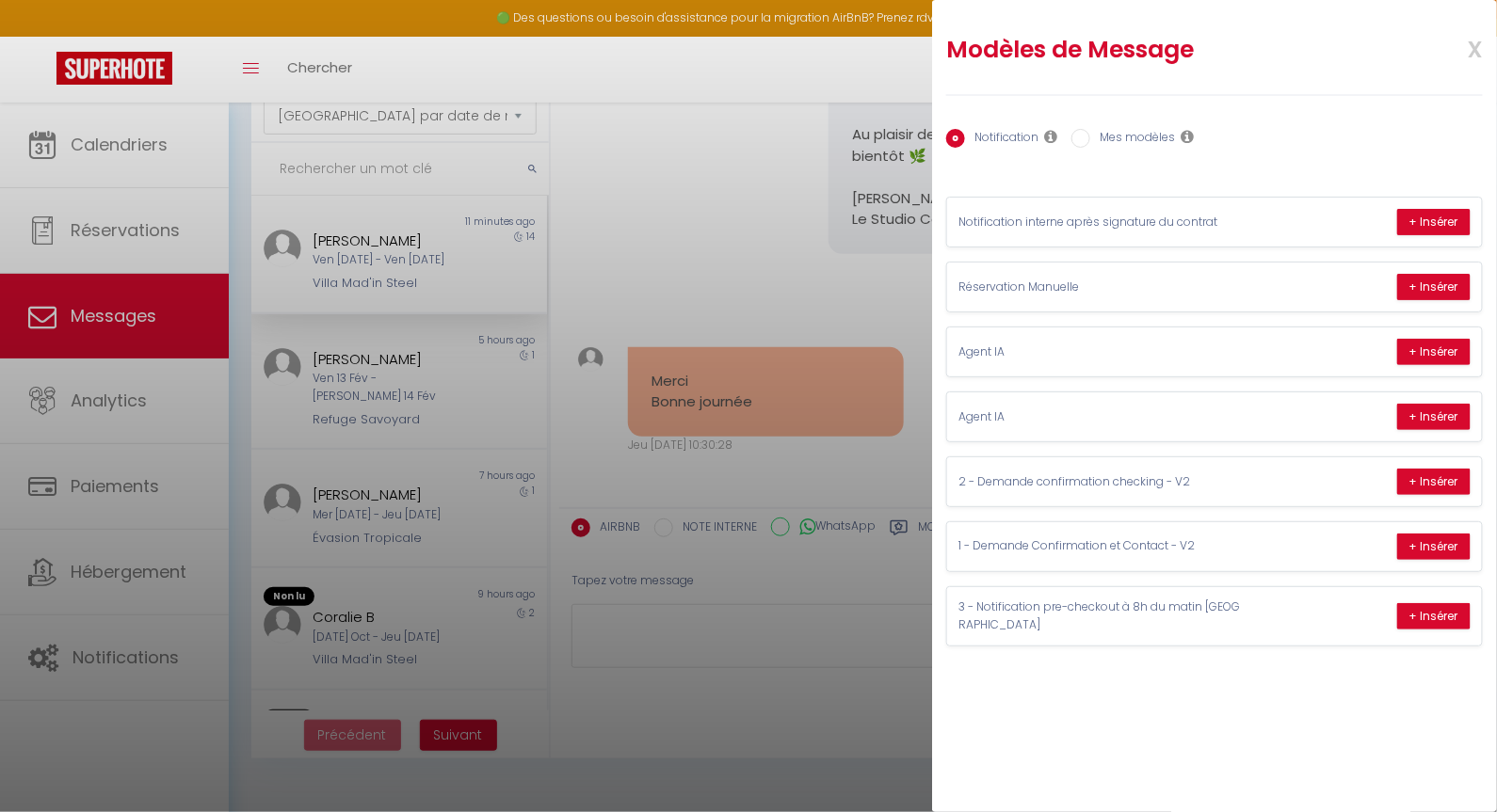
drag, startPoint x: 1439, startPoint y: 547, endPoint x: 1424, endPoint y: 544, distance: 15.3
click at [1438, 547] on button "+ Insérer" at bounding box center [1434, 547] width 74 height 26
type textarea "Loremip Dol 👋Si amet Consect, ad el seddo eiusm temporincidid utlaboreet d Magn…"
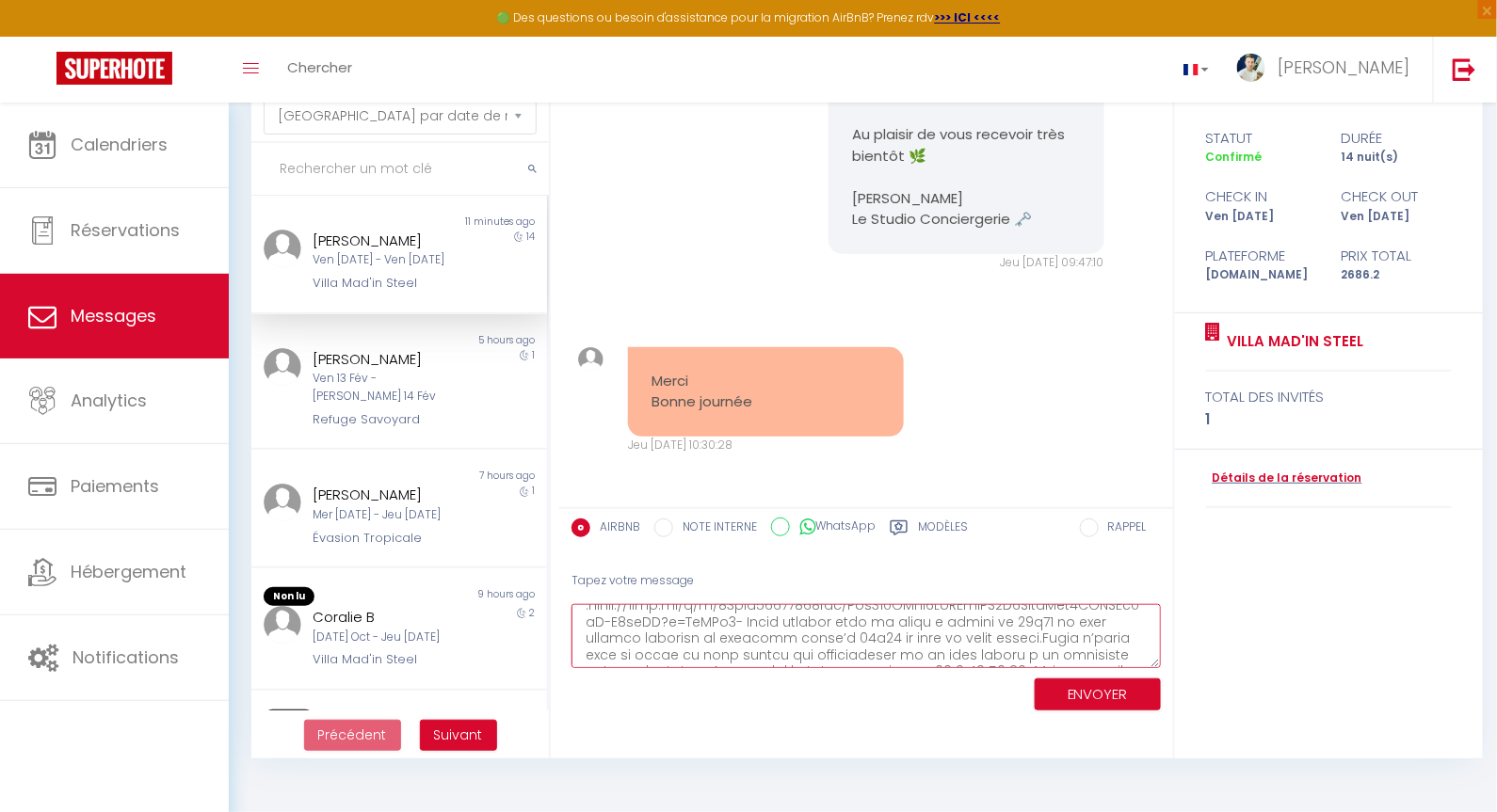
scroll to position [229, 0]
click at [1087, 699] on button "ENVOYER" at bounding box center [1098, 694] width 126 height 33
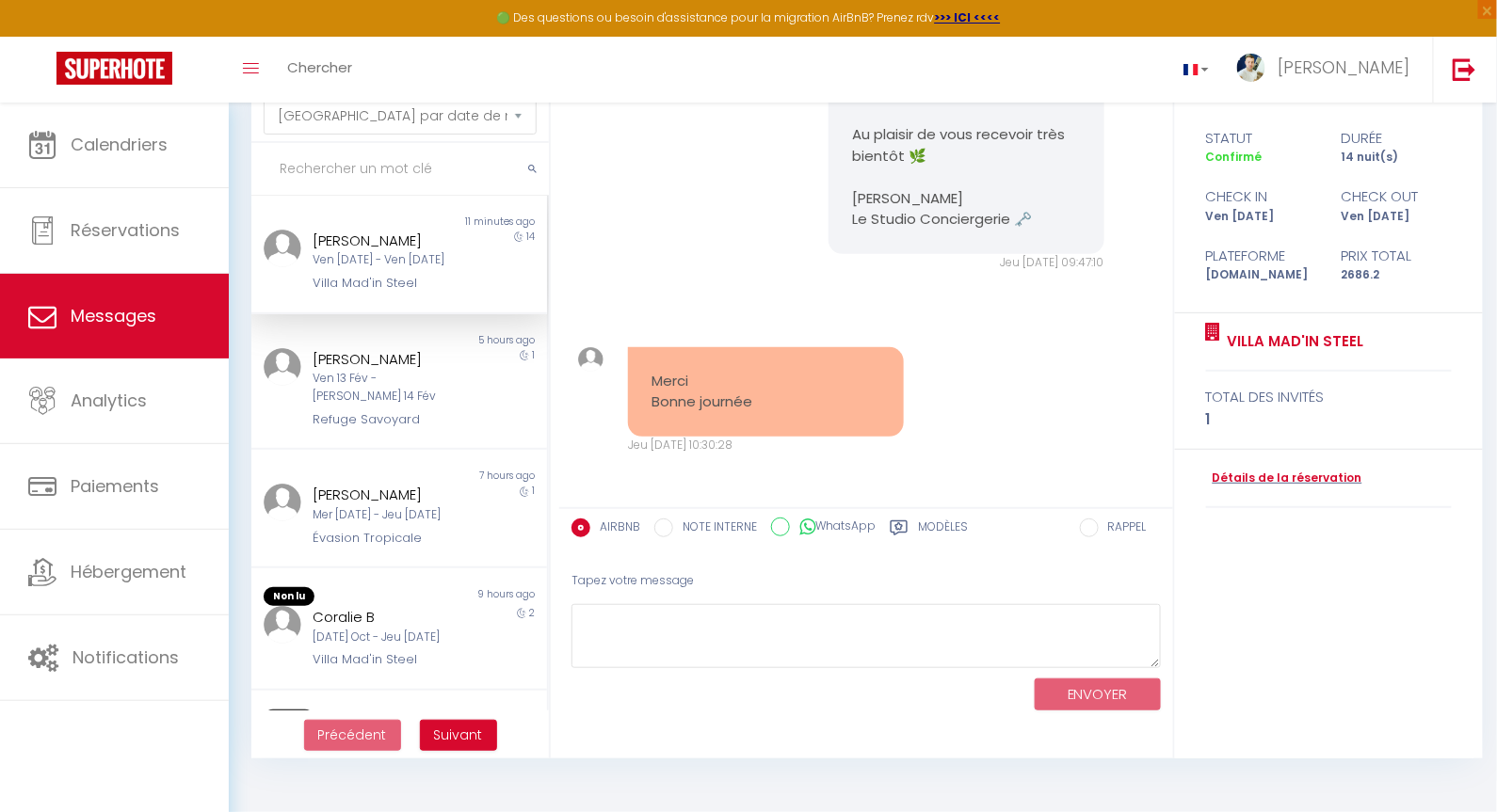
scroll to position [1683, 0]
